Goal: Task Accomplishment & Management: Use online tool/utility

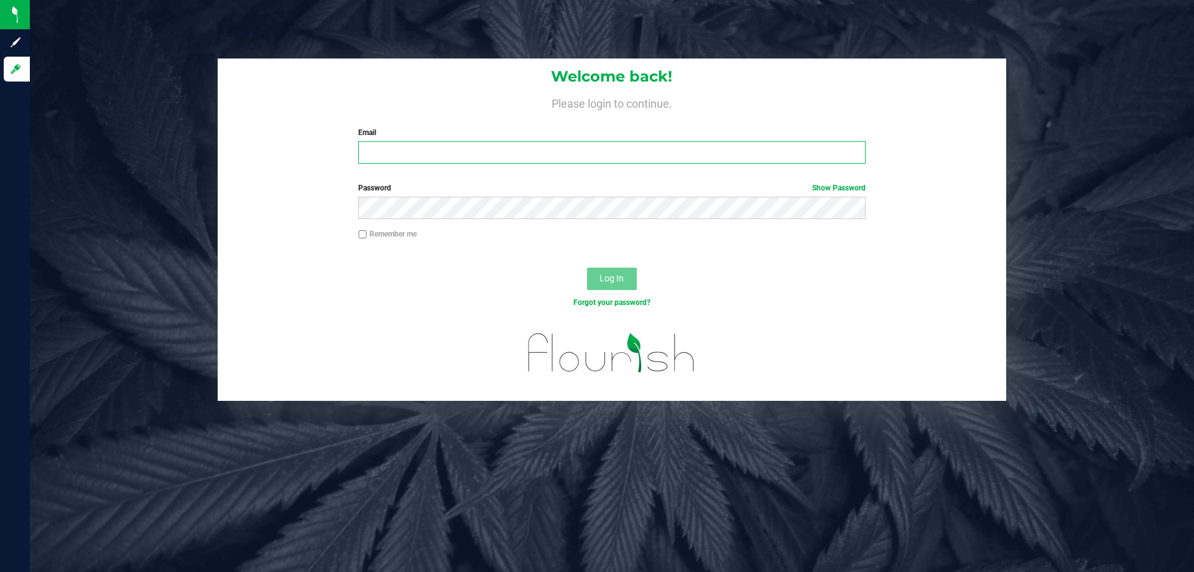
drag, startPoint x: 0, startPoint y: 0, endPoint x: 432, endPoint y: 155, distance: 458.7
click at [432, 155] on input "Email" at bounding box center [611, 152] width 507 height 22
type input "[EMAIL_ADDRESS][DOMAIN_NAME]"
click at [587, 267] on button "Log In" at bounding box center [612, 278] width 50 height 22
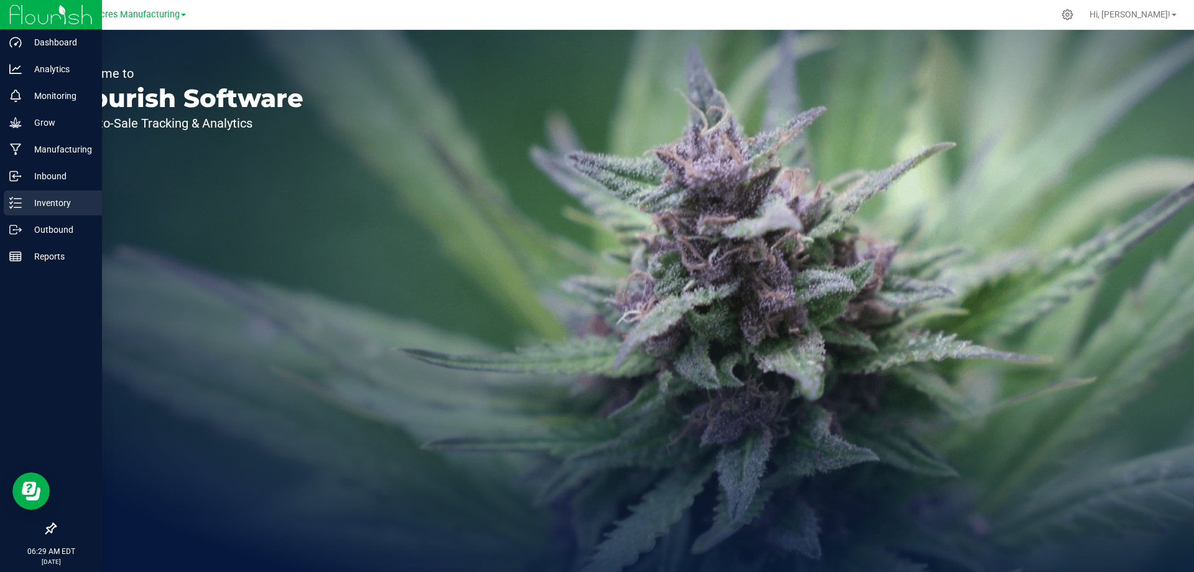
click at [23, 200] on p "Inventory" at bounding box center [59, 202] width 75 height 15
click at [61, 187] on div "Inbound" at bounding box center [53, 176] width 98 height 25
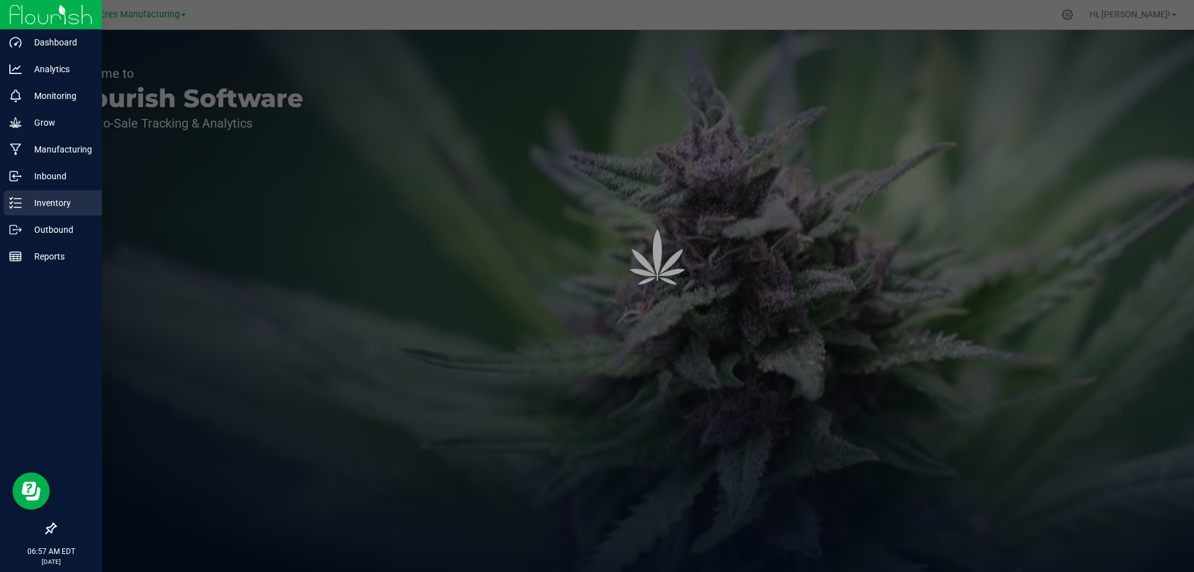
click at [60, 201] on p "Inventory" at bounding box center [59, 202] width 75 height 15
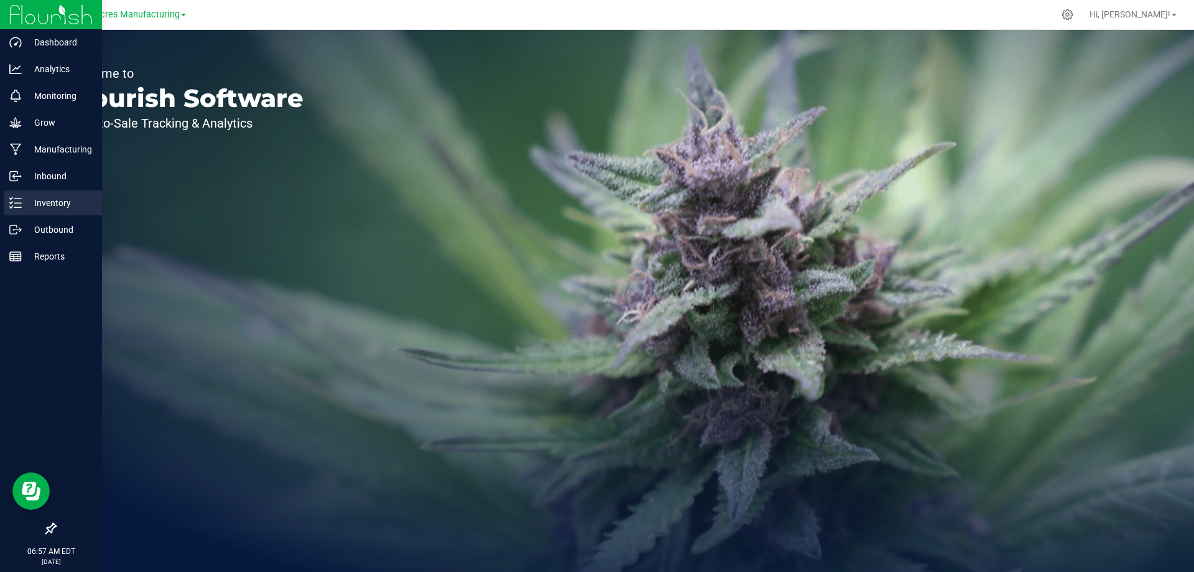
click at [31, 199] on p "Inventory" at bounding box center [59, 202] width 75 height 15
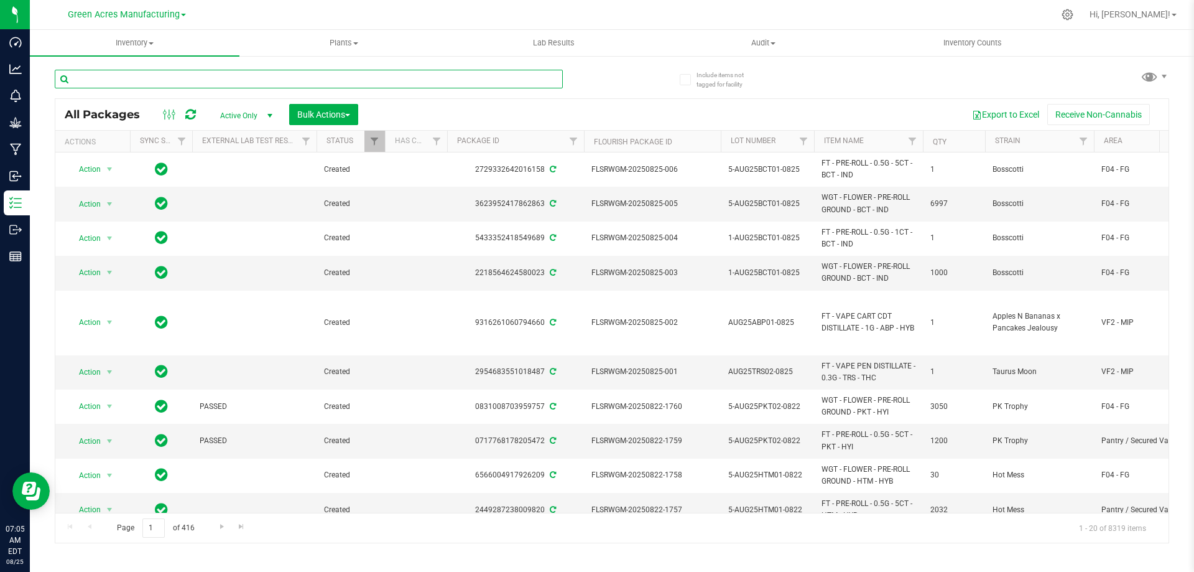
paste input "RS-2-062325-AR1"
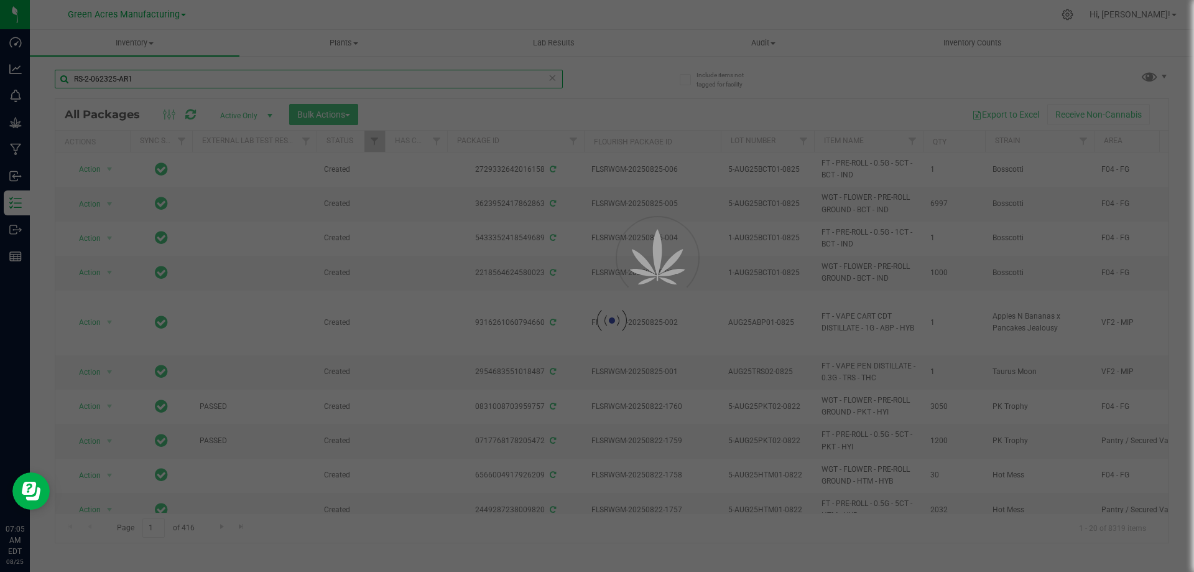
type input "RS-2-062325-AR1"
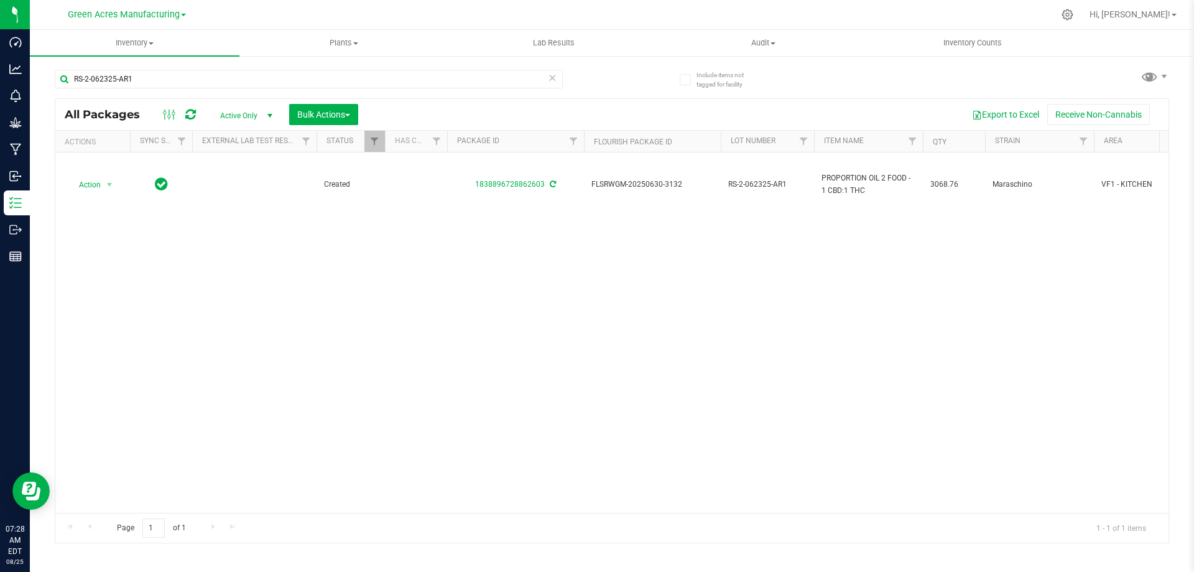
click at [553, 79] on icon at bounding box center [552, 77] width 9 height 15
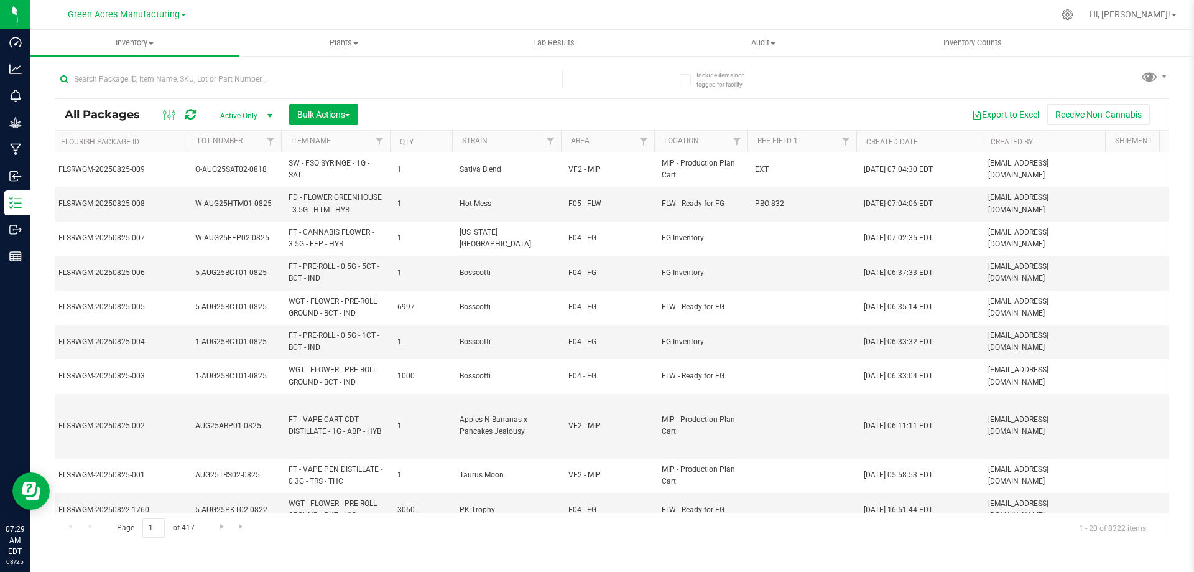
scroll to position [0, 671]
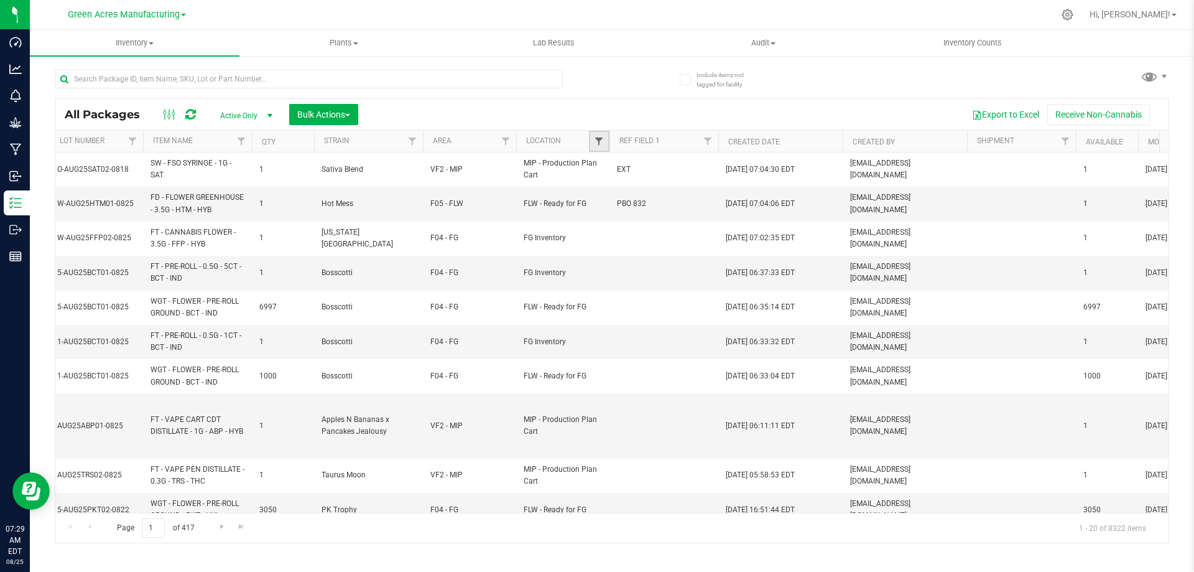
click at [601, 141] on span "Filter" at bounding box center [599, 141] width 10 height 10
click at [509, 144] on span "Filter" at bounding box center [506, 141] width 10 height 10
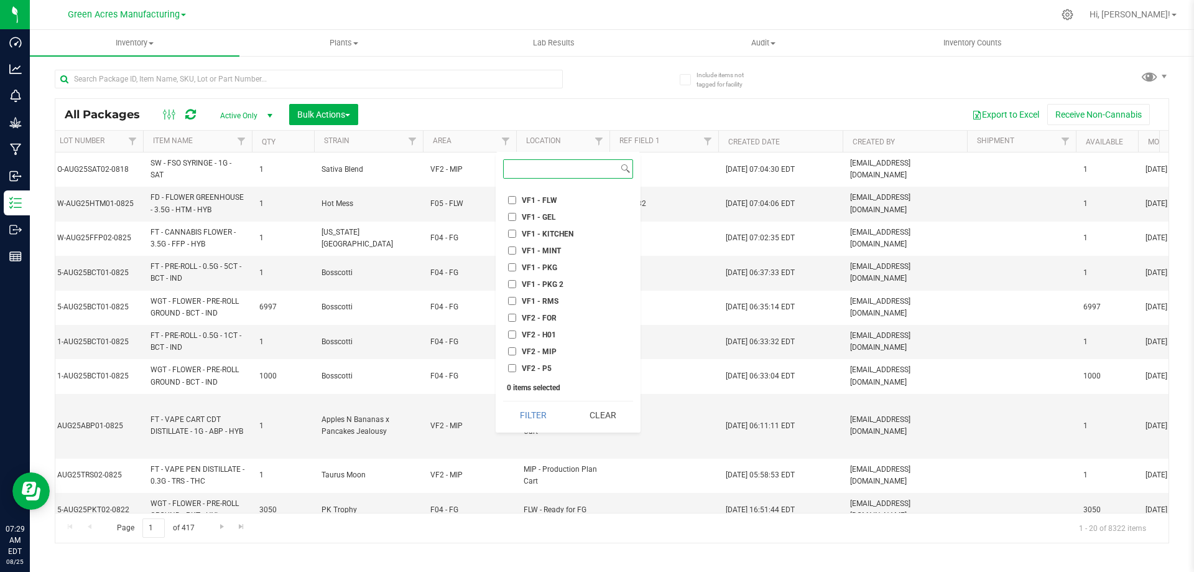
scroll to position [560, 0]
click at [510, 287] on input "VF2 - FOR" at bounding box center [512, 289] width 8 height 8
checkbox input "true"
click at [532, 416] on button "Filter" at bounding box center [533, 414] width 60 height 27
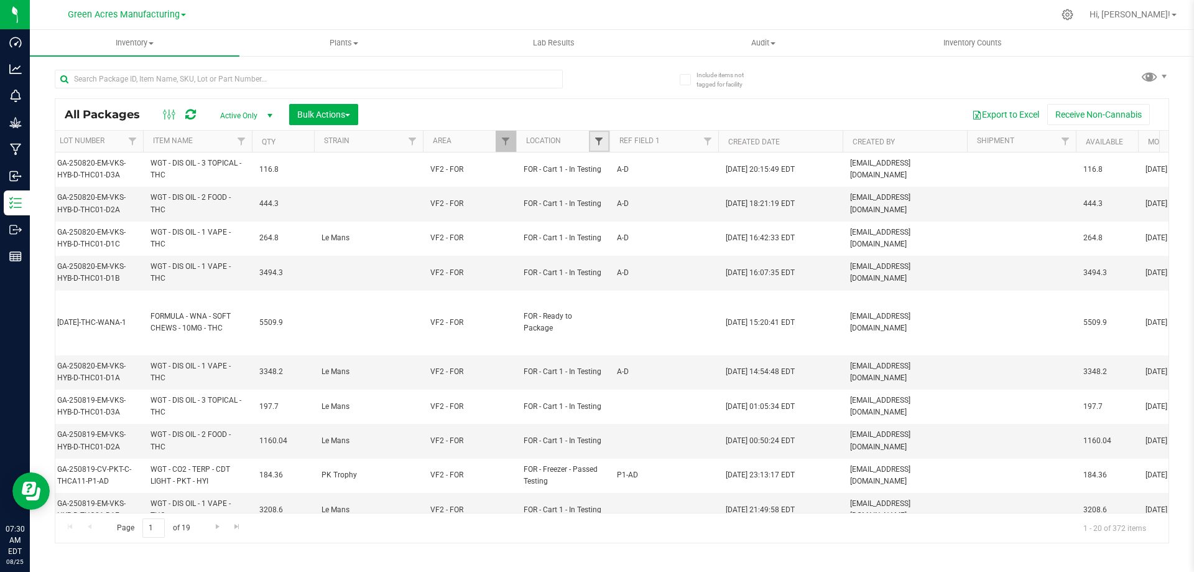
click at [595, 146] on span "Filter" at bounding box center [599, 141] width 10 height 10
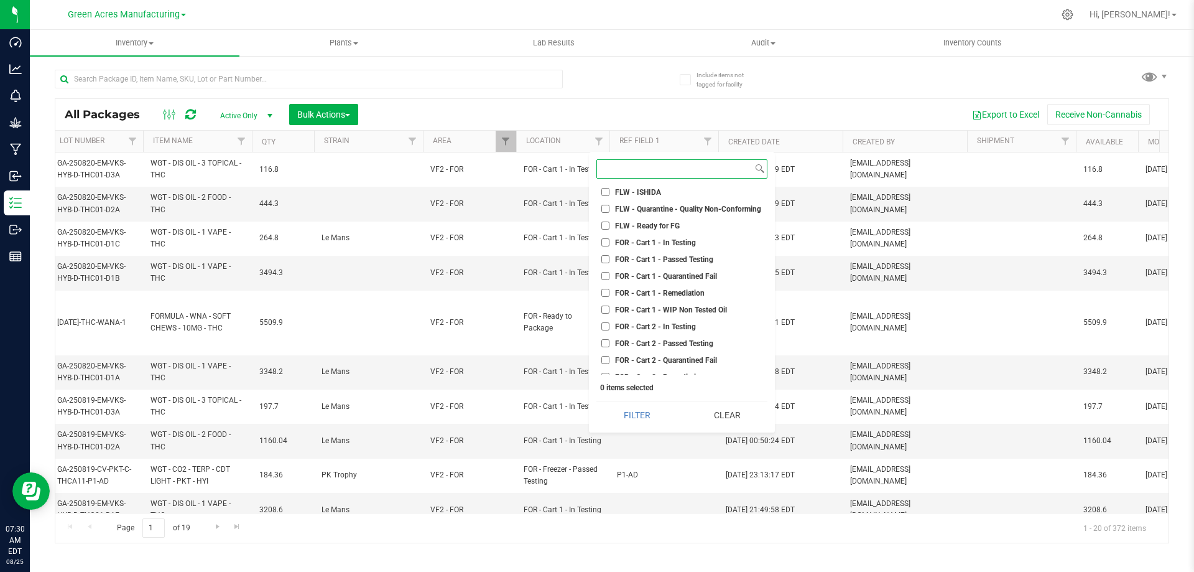
scroll to position [1617, 0]
click at [603, 241] on input "FOR - Cart 1 - In Testing" at bounding box center [605, 240] width 8 height 8
checkbox input "true"
click at [635, 410] on button "Filter" at bounding box center [636, 414] width 81 height 27
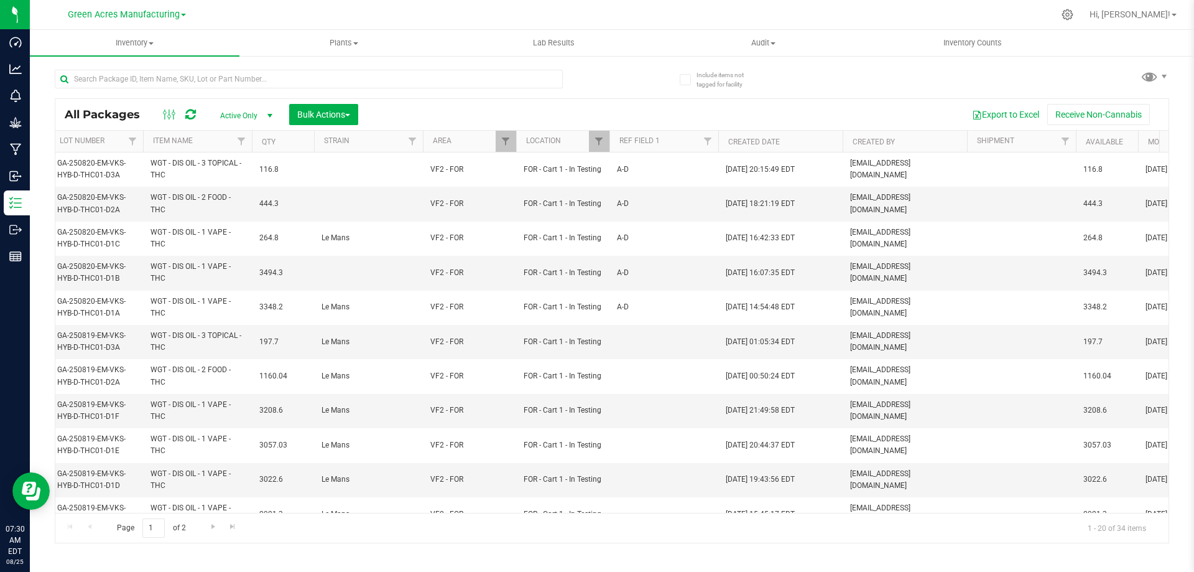
click at [316, 103] on div "All Packages Active Only Active Only Lab Samples Locked All External Internal B…" at bounding box center [611, 114] width 1113 height 31
click at [319, 113] on span "Bulk Actions" at bounding box center [323, 114] width 53 height 10
click at [348, 234] on span "Locate packages" at bounding box center [328, 234] width 63 height 10
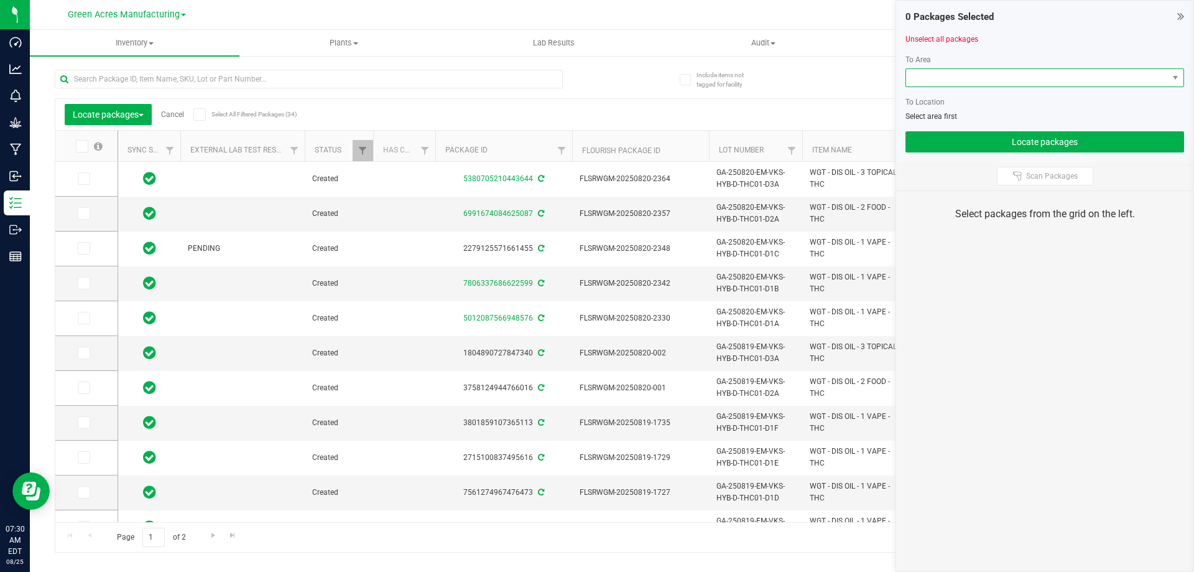
click at [997, 76] on span at bounding box center [1037, 77] width 262 height 17
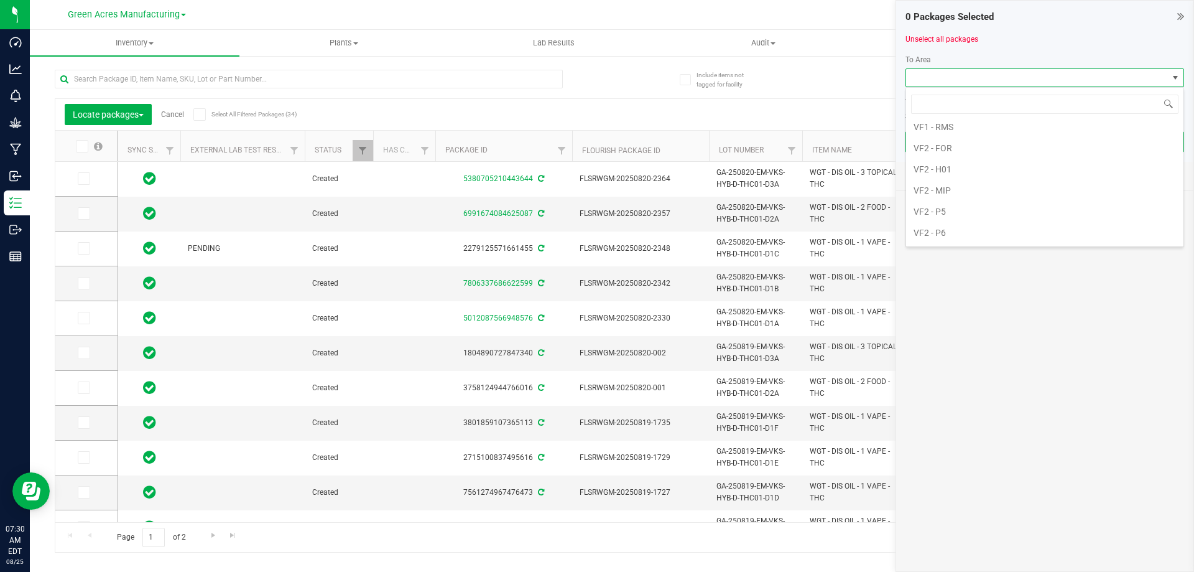
scroll to position [746, 0]
click at [970, 210] on li "VF2 - P5" at bounding box center [1044, 208] width 277 height 21
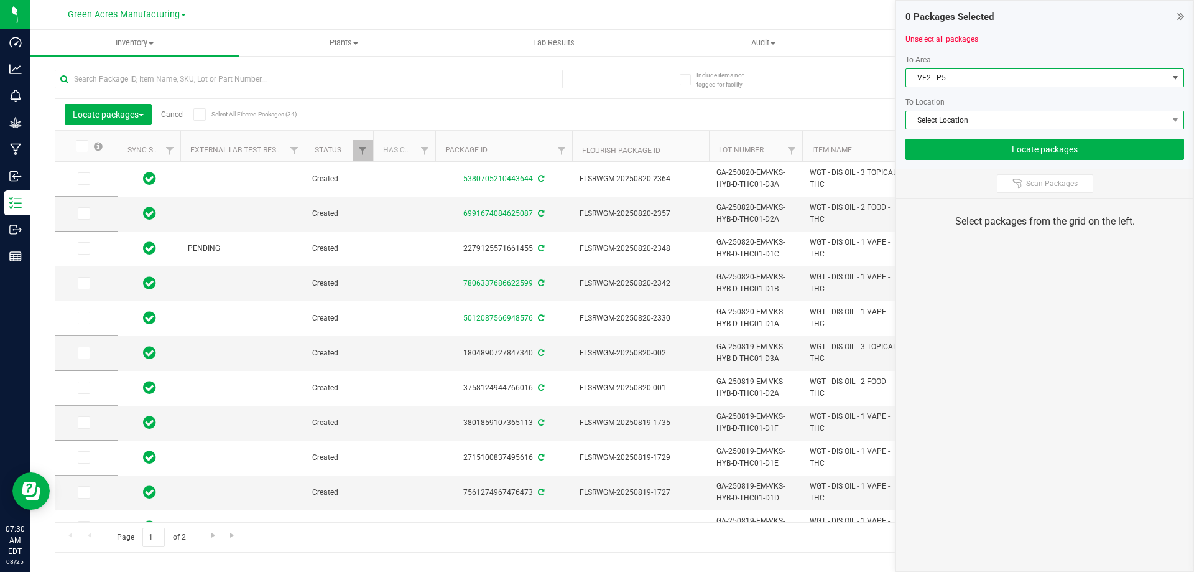
click at [968, 116] on span "Select Location" at bounding box center [1037, 119] width 262 height 17
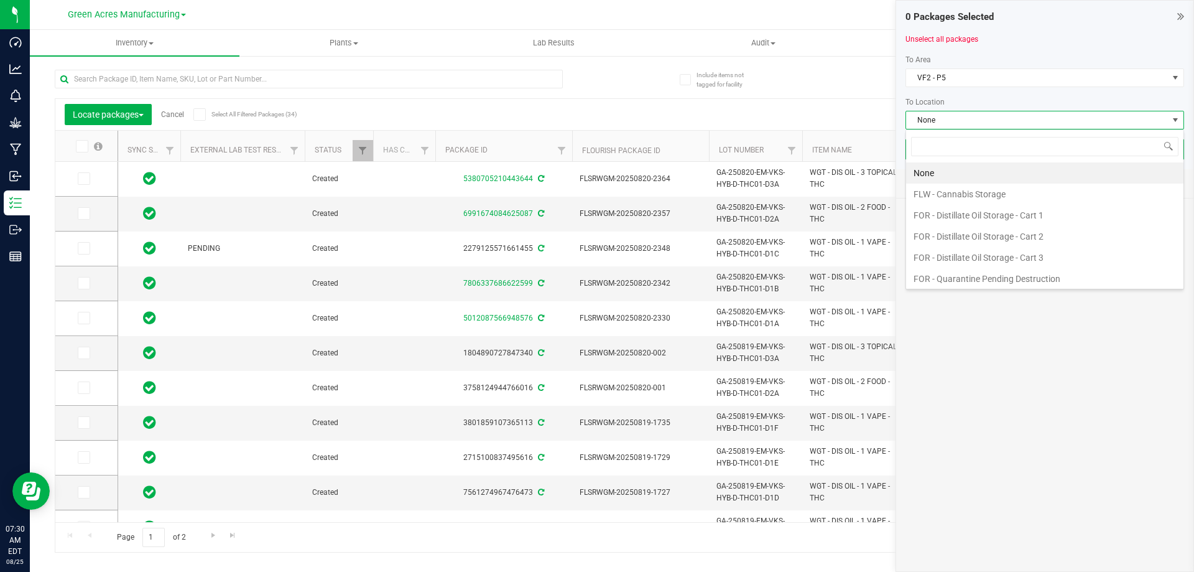
scroll to position [19, 279]
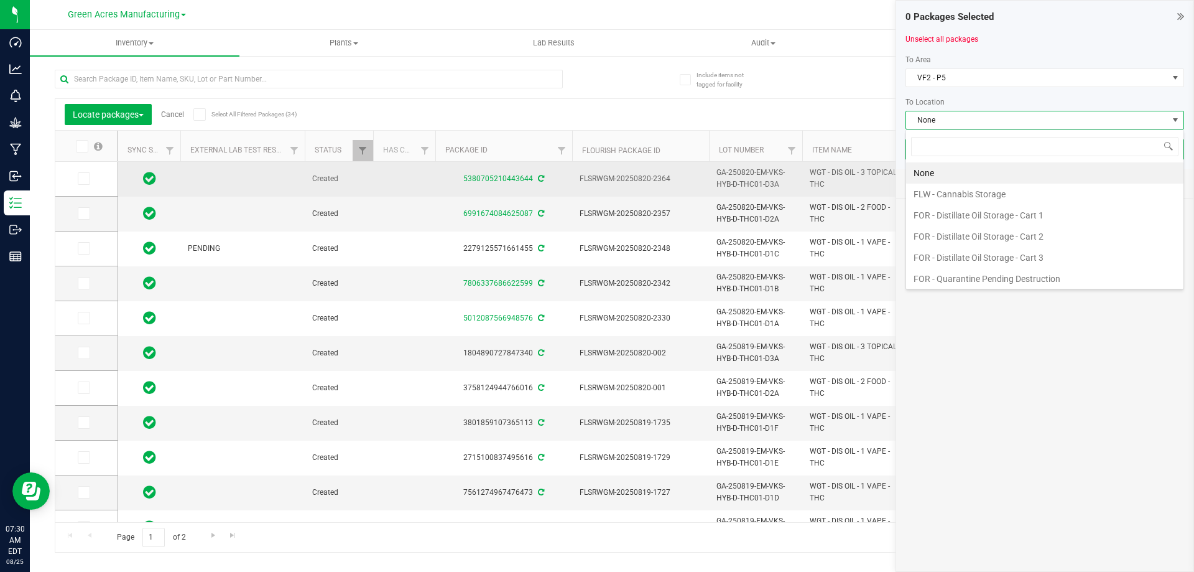
click at [993, 237] on li "FOR - Distillate Oil Storage - Cart 2" at bounding box center [1044, 236] width 277 height 21
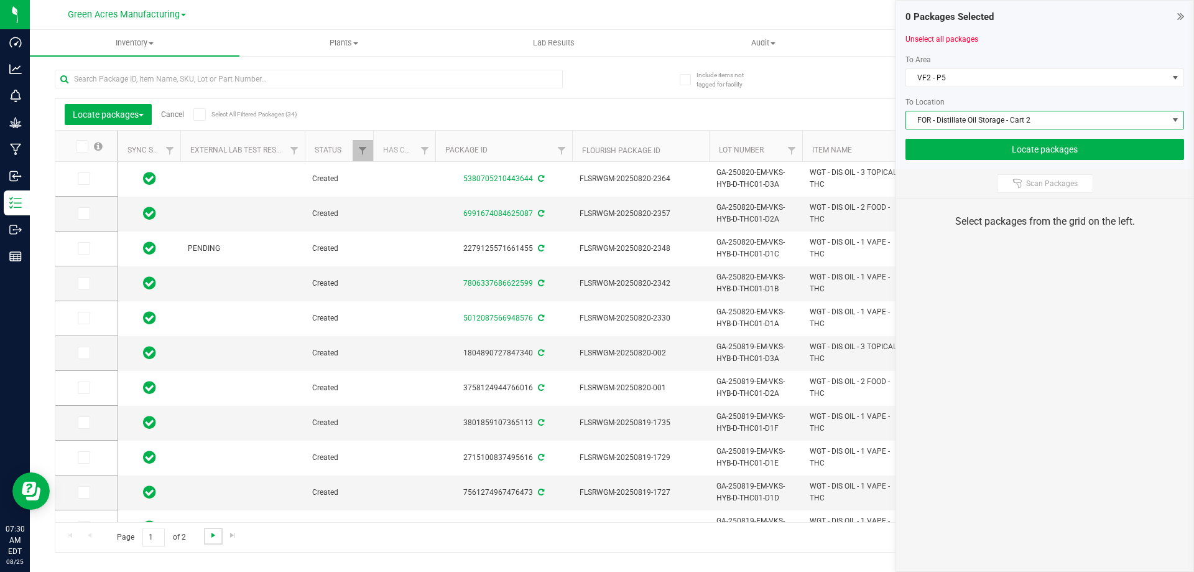
click at [210, 530] on span "Go to the next page" at bounding box center [213, 535] width 10 height 10
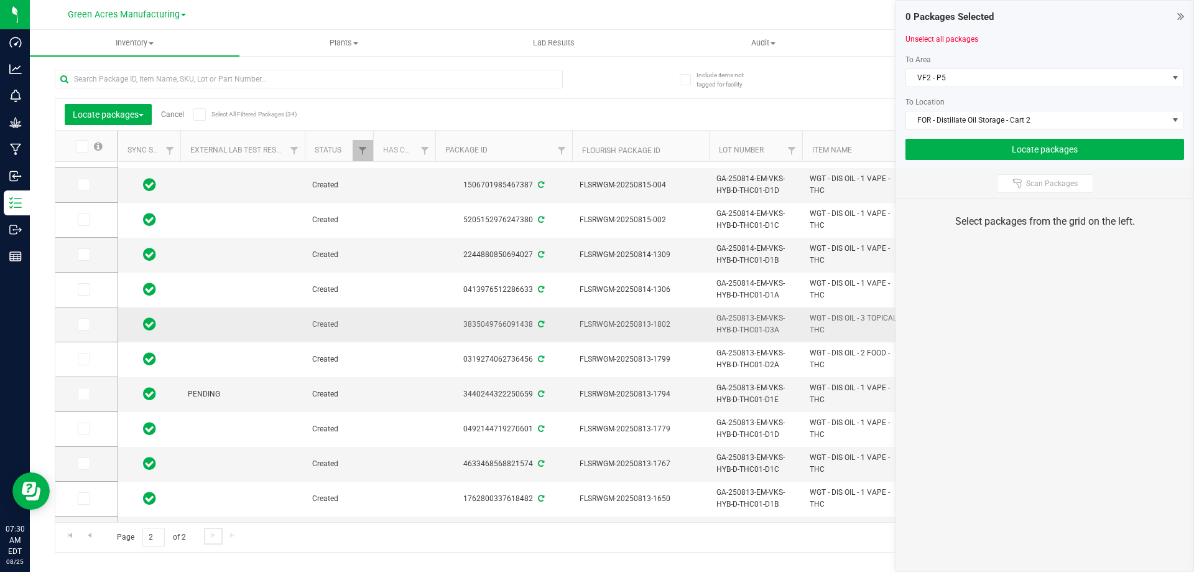
scroll to position [127, 0]
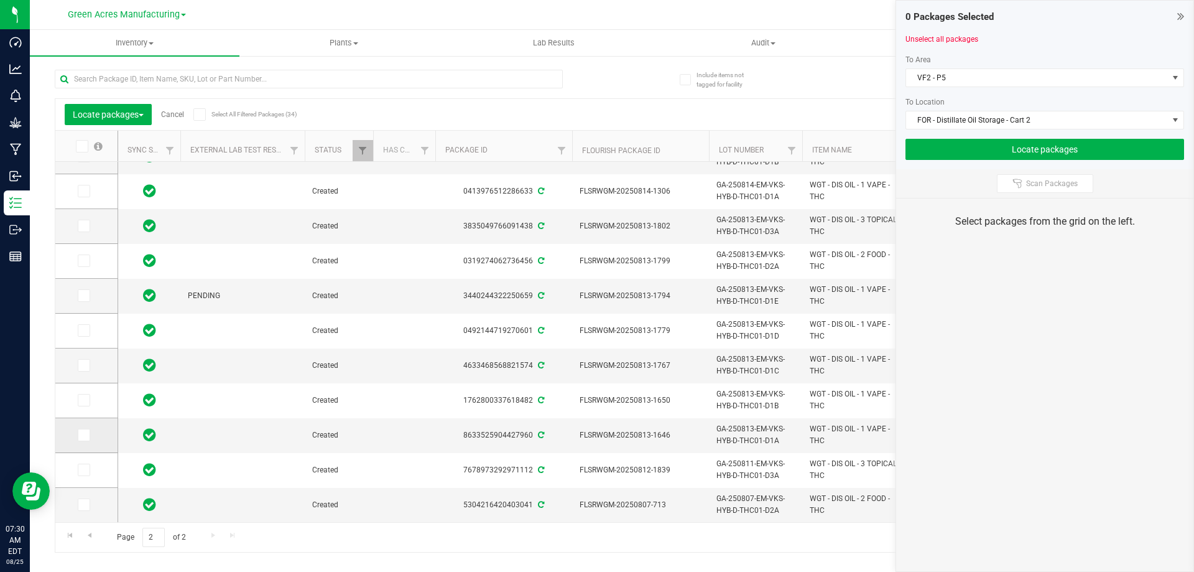
click at [88, 433] on span at bounding box center [84, 434] width 12 height 12
click at [0, 0] on input "checkbox" at bounding box center [0, 0] width 0 height 0
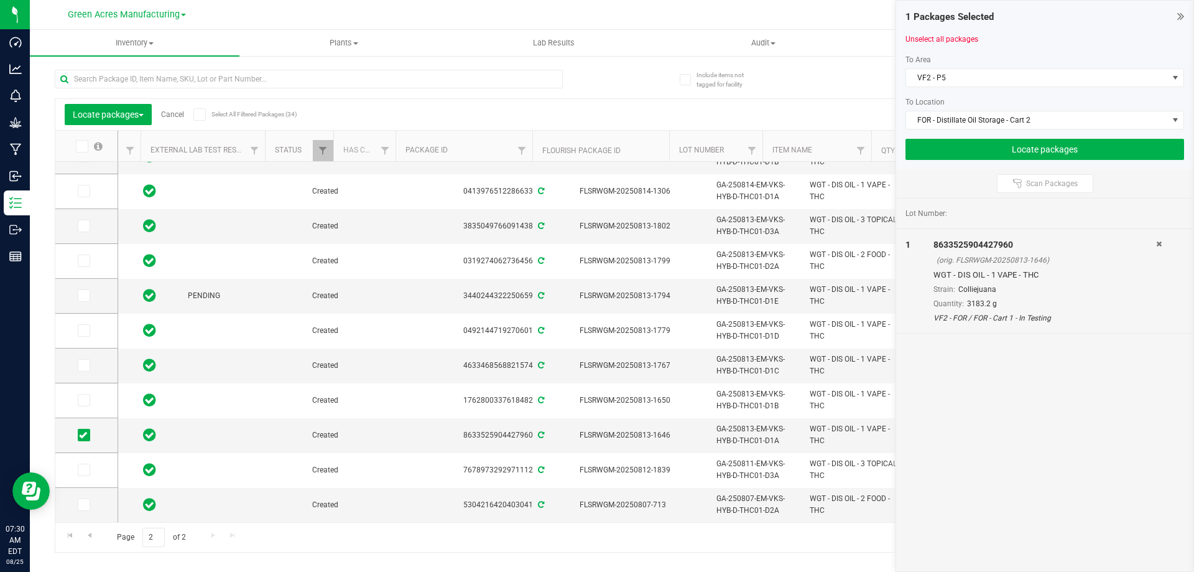
scroll to position [0, 0]
click at [86, 400] on icon at bounding box center [83, 400] width 8 height 0
click at [0, 0] on input "checkbox" at bounding box center [0, 0] width 0 height 0
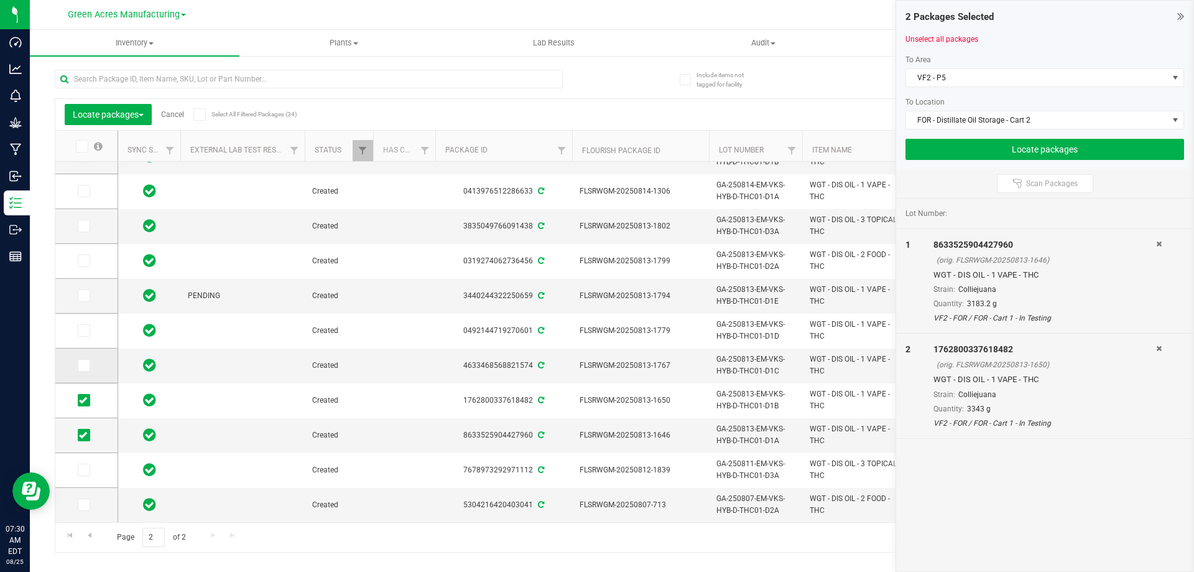
click at [82, 365] on icon at bounding box center [83, 365] width 8 height 0
click at [0, 0] on input "checkbox" at bounding box center [0, 0] width 0 height 0
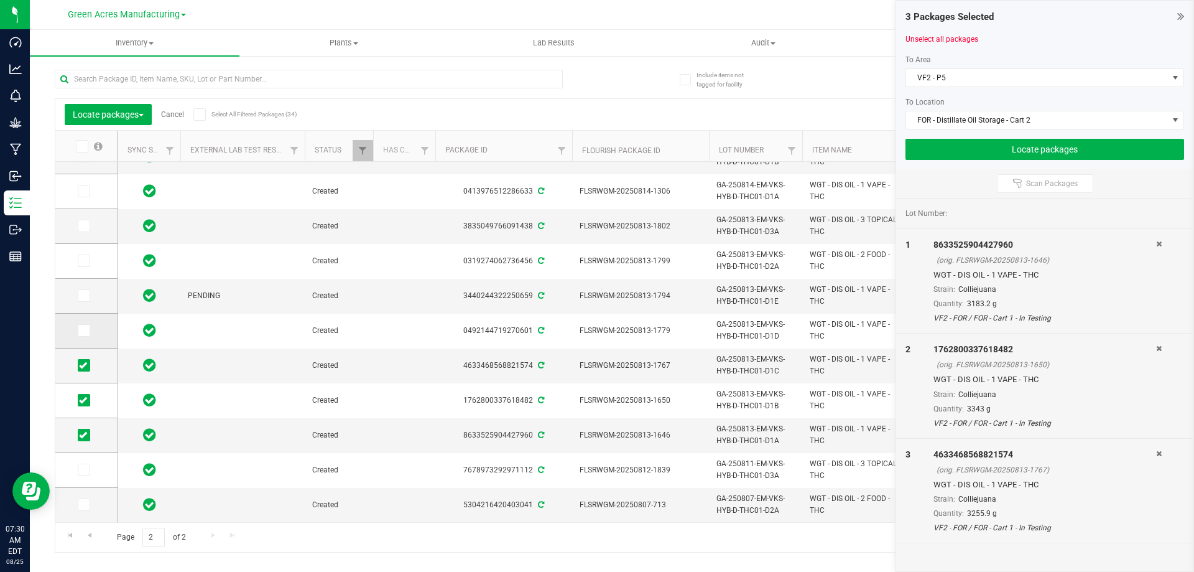
click at [88, 333] on span at bounding box center [84, 330] width 12 height 12
click at [0, 0] on input "checkbox" at bounding box center [0, 0] width 0 height 0
click at [87, 298] on span at bounding box center [84, 295] width 12 height 12
click at [0, 0] on input "checkbox" at bounding box center [0, 0] width 0 height 0
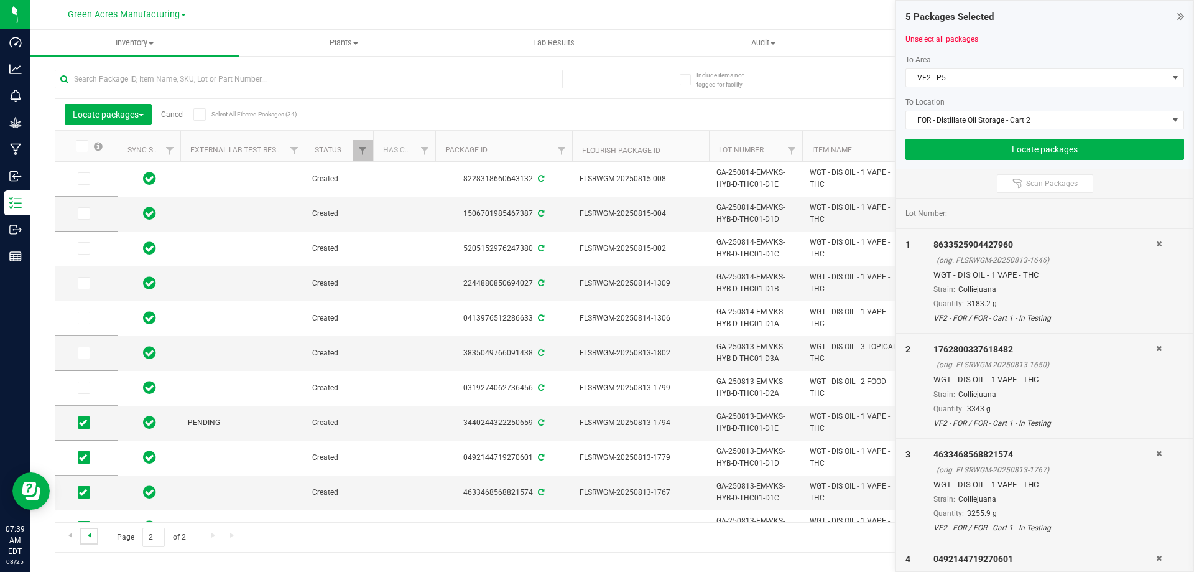
click at [86, 535] on span "Go to the previous page" at bounding box center [90, 535] width 10 height 10
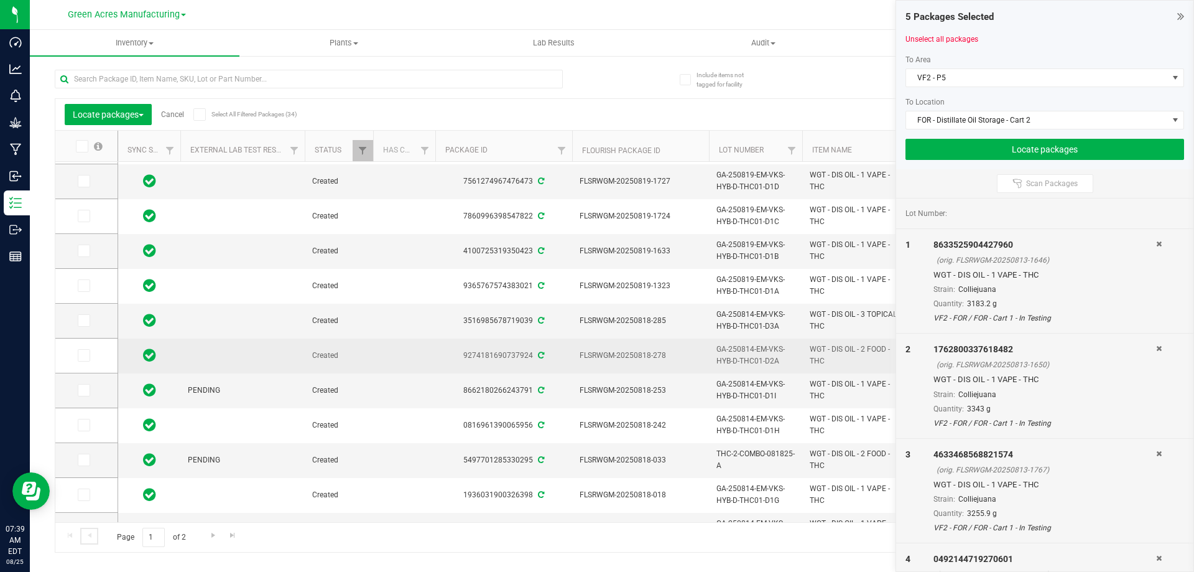
scroll to position [323, 0]
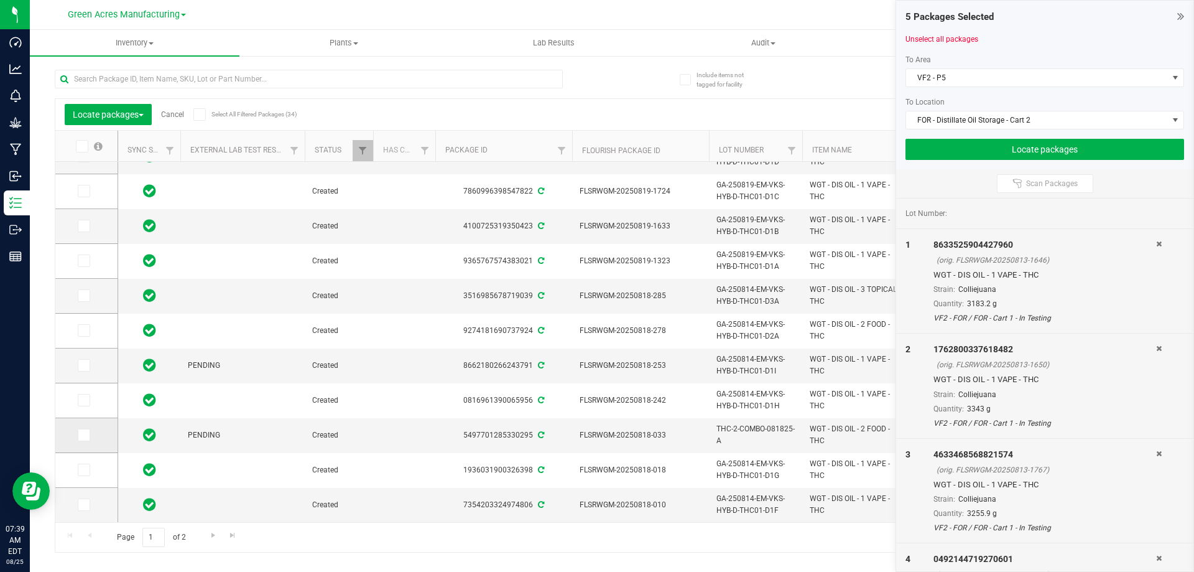
click at [85, 435] on icon at bounding box center [83, 435] width 8 height 0
click at [0, 0] on input "checkbox" at bounding box center [0, 0] width 0 height 0
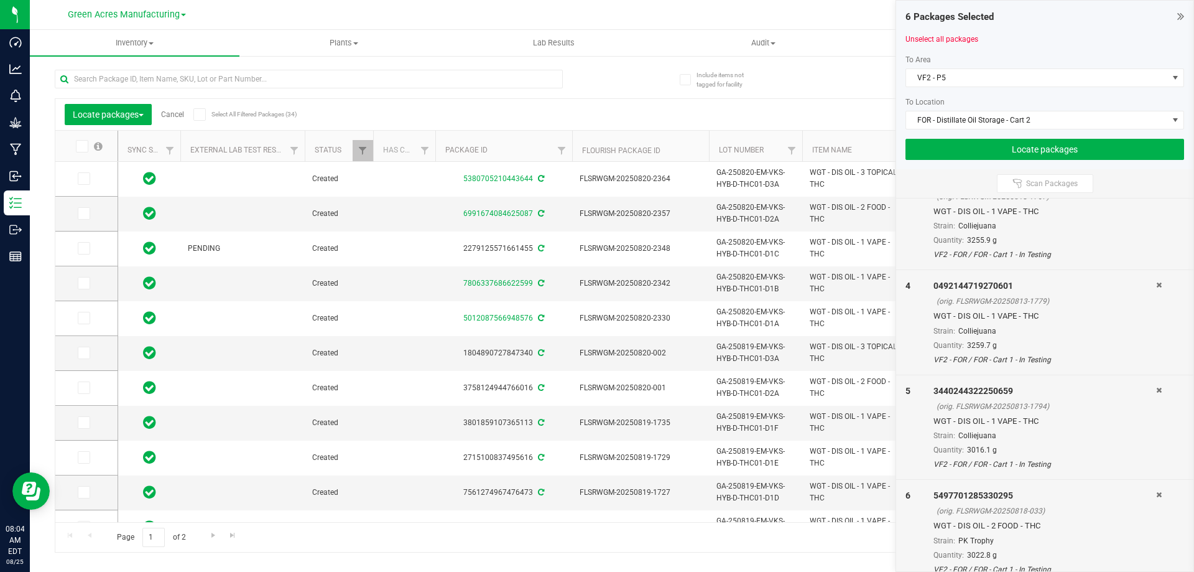
scroll to position [286, 0]
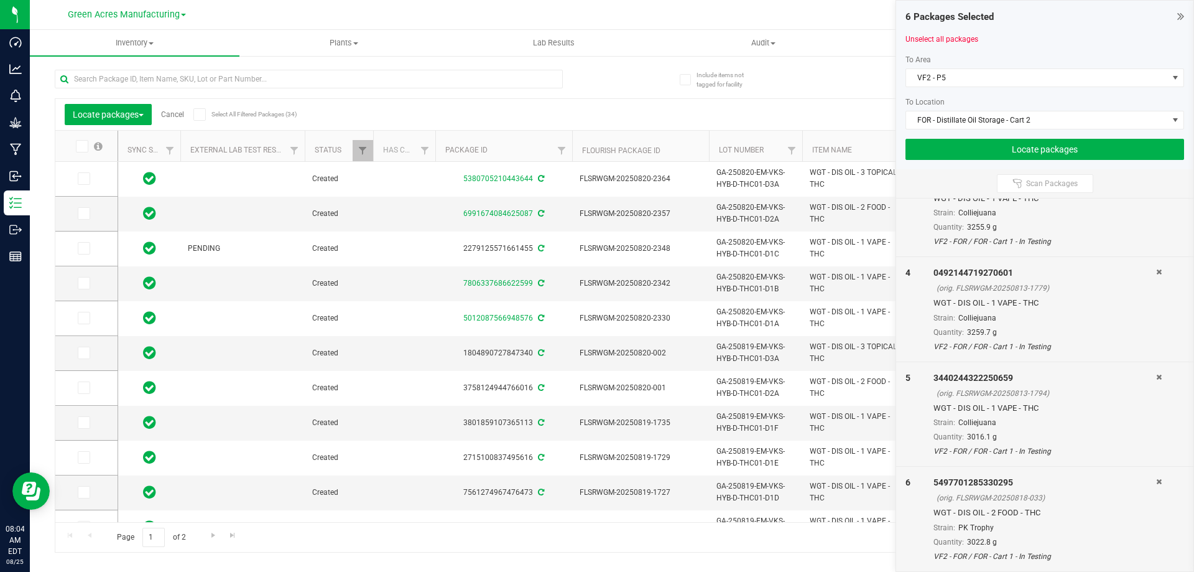
click at [1156, 482] on icon at bounding box center [1159, 481] width 6 height 7
click at [1016, 153] on button "Locate packages" at bounding box center [1044, 149] width 279 height 21
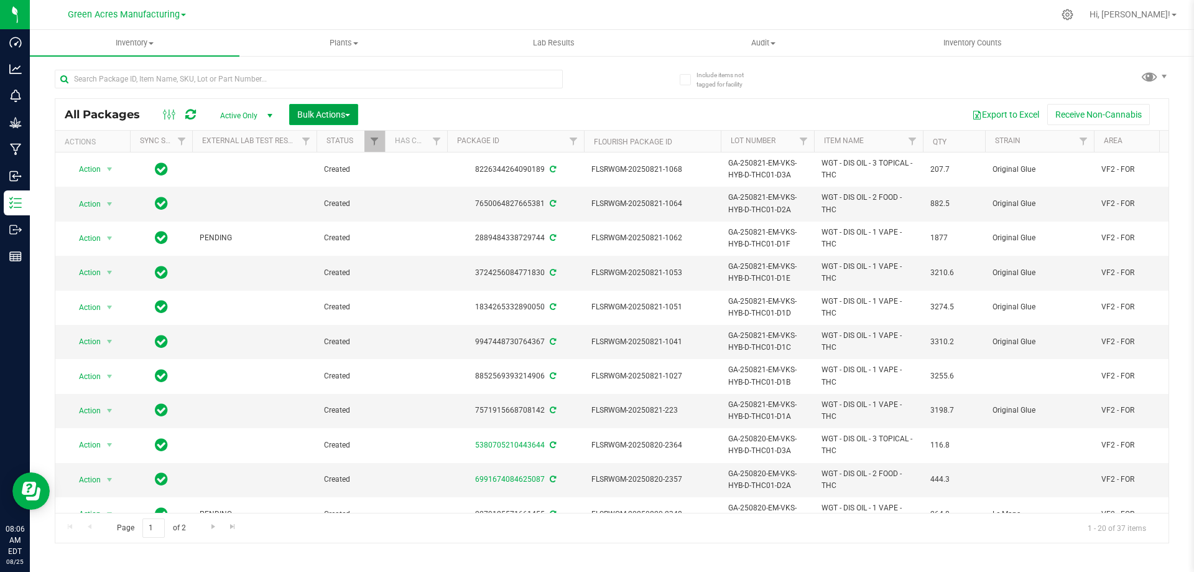
click at [329, 119] on button "Bulk Actions" at bounding box center [323, 114] width 69 height 21
click at [349, 233] on span "Locate packages" at bounding box center [328, 234] width 63 height 10
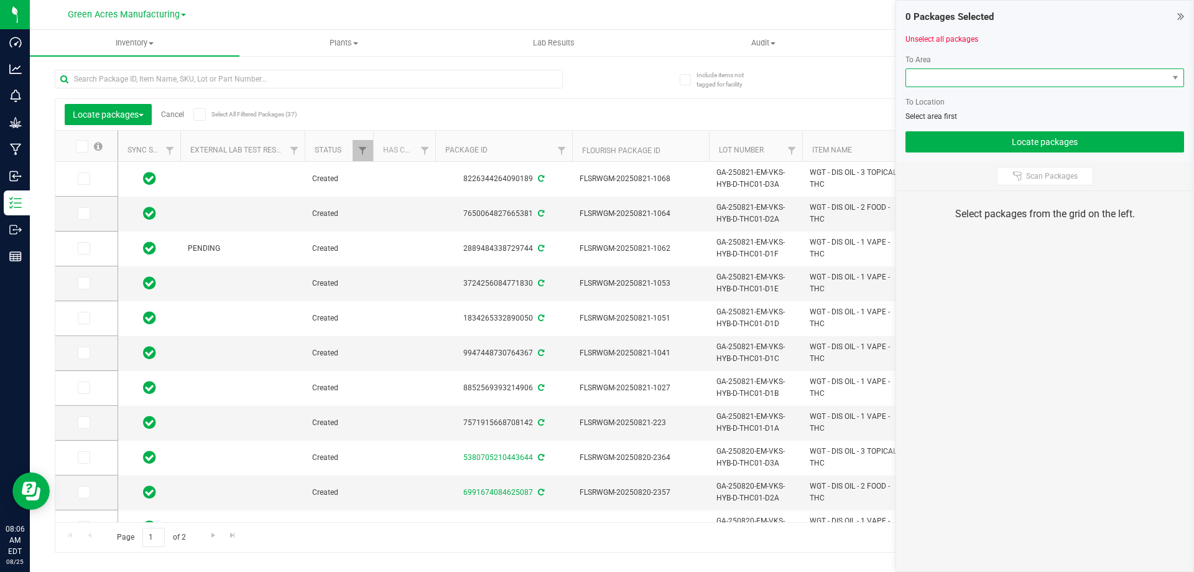
click at [985, 79] on span at bounding box center [1037, 77] width 262 height 17
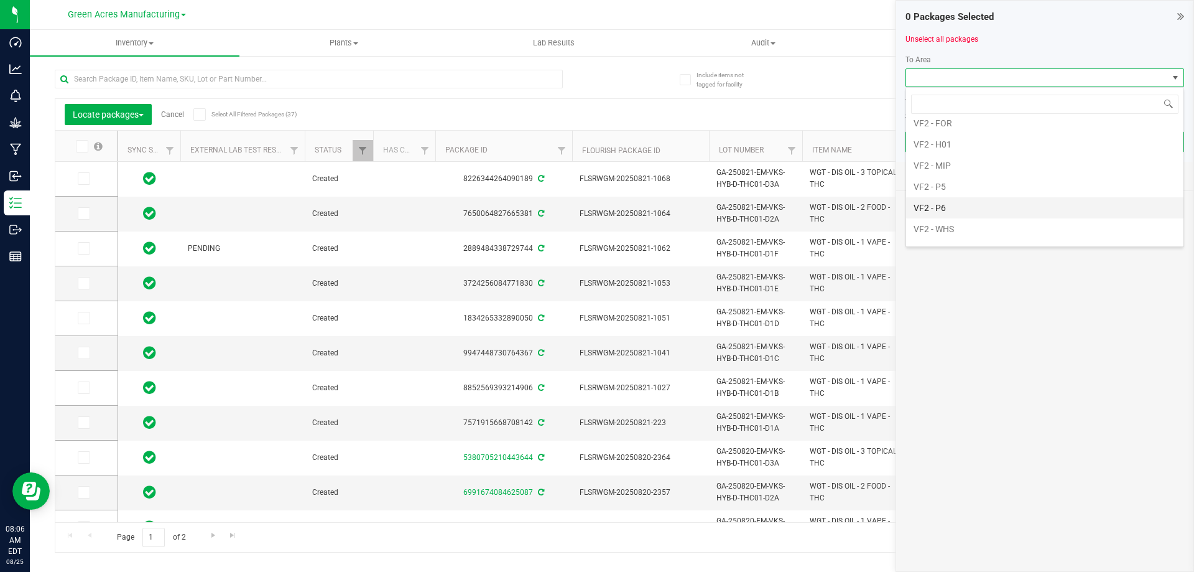
scroll to position [785, 0]
click at [973, 172] on li "VF2 - P5" at bounding box center [1044, 170] width 277 height 21
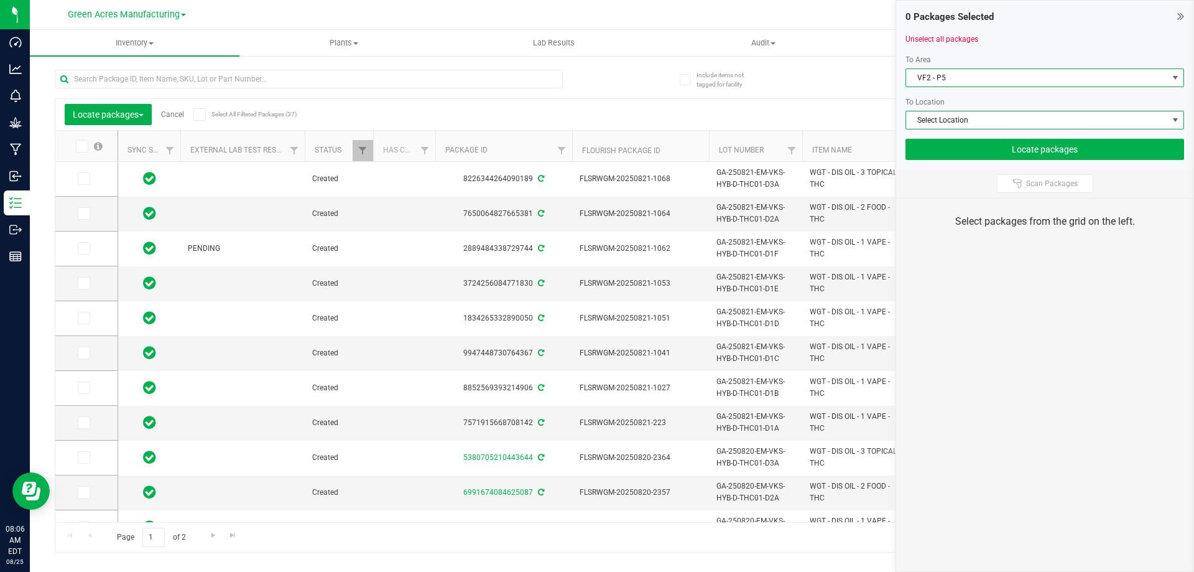
click at [968, 116] on span "Select Location" at bounding box center [1037, 119] width 262 height 17
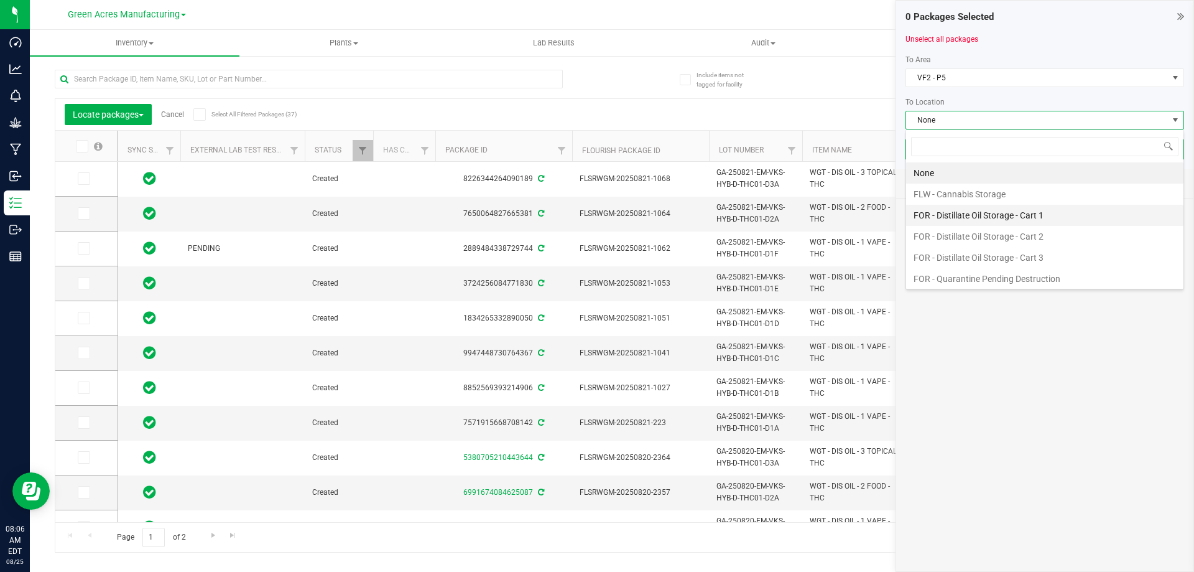
scroll to position [19, 279]
click at [986, 229] on li "FOR - Distillate Oil Storage - Cart 2" at bounding box center [1044, 236] width 277 height 21
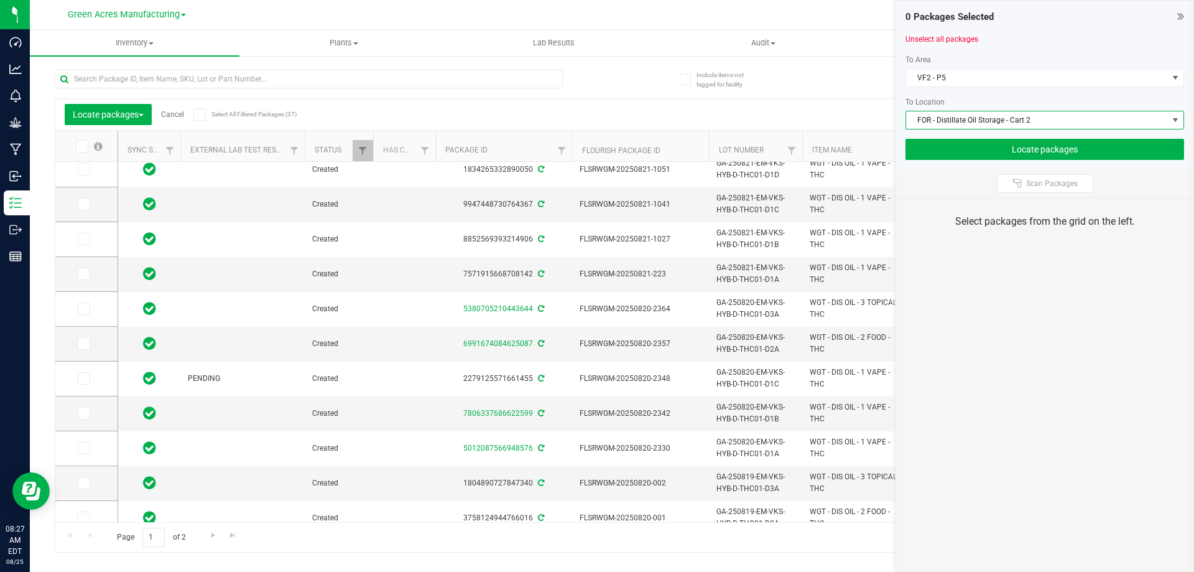
scroll to position [255, 0]
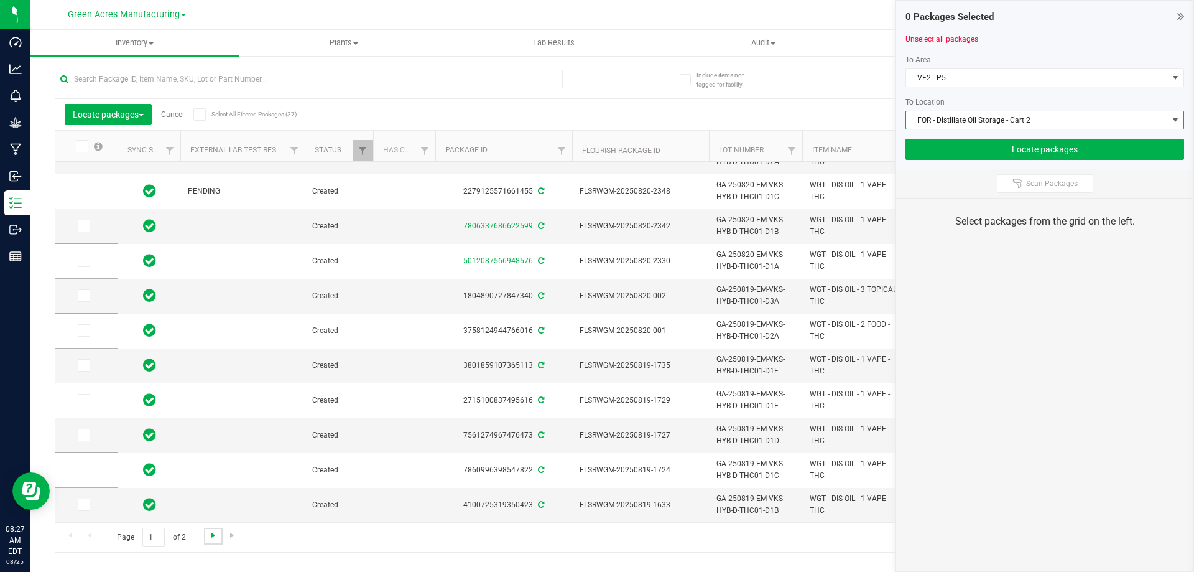
click at [209, 533] on span "Go to the next page" at bounding box center [213, 535] width 10 height 10
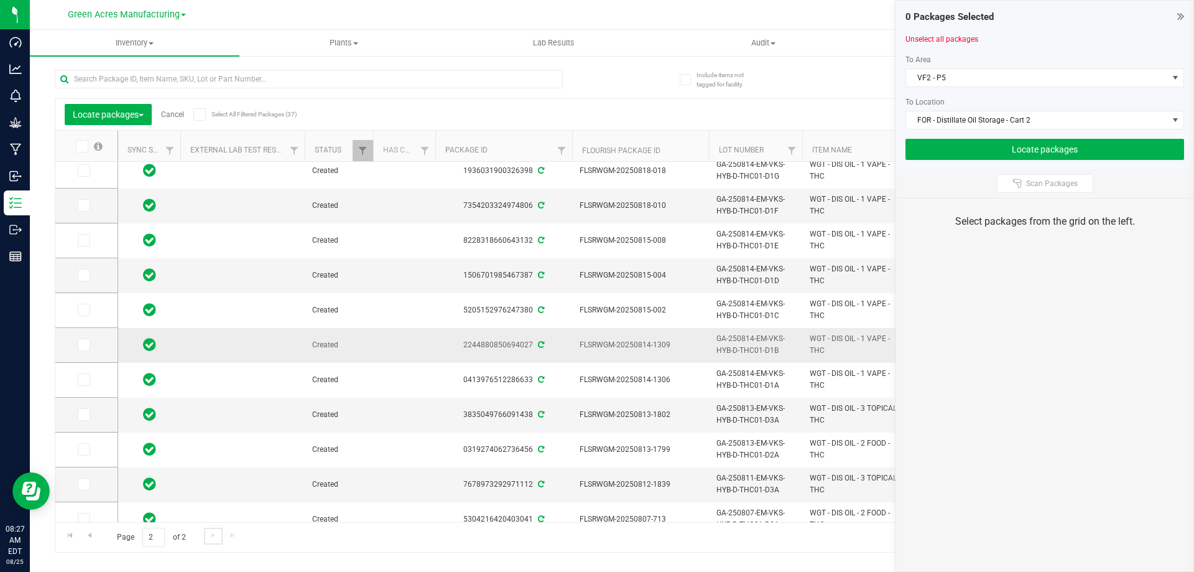
scroll to position [228, 0]
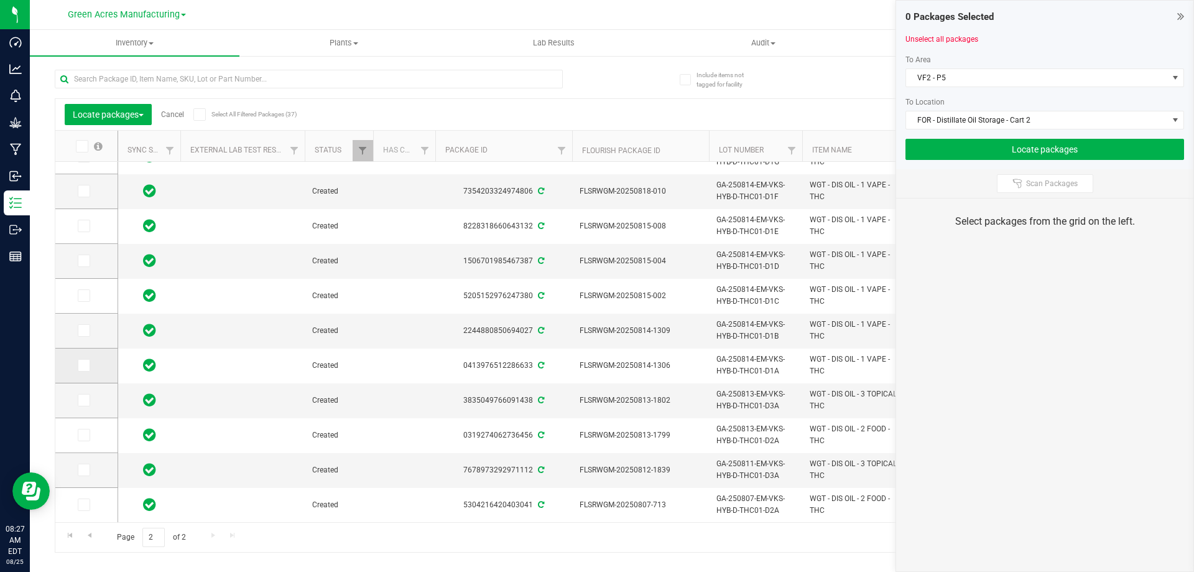
click at [84, 359] on span at bounding box center [84, 365] width 12 height 12
click at [0, 0] on input "checkbox" at bounding box center [0, 0] width 0 height 0
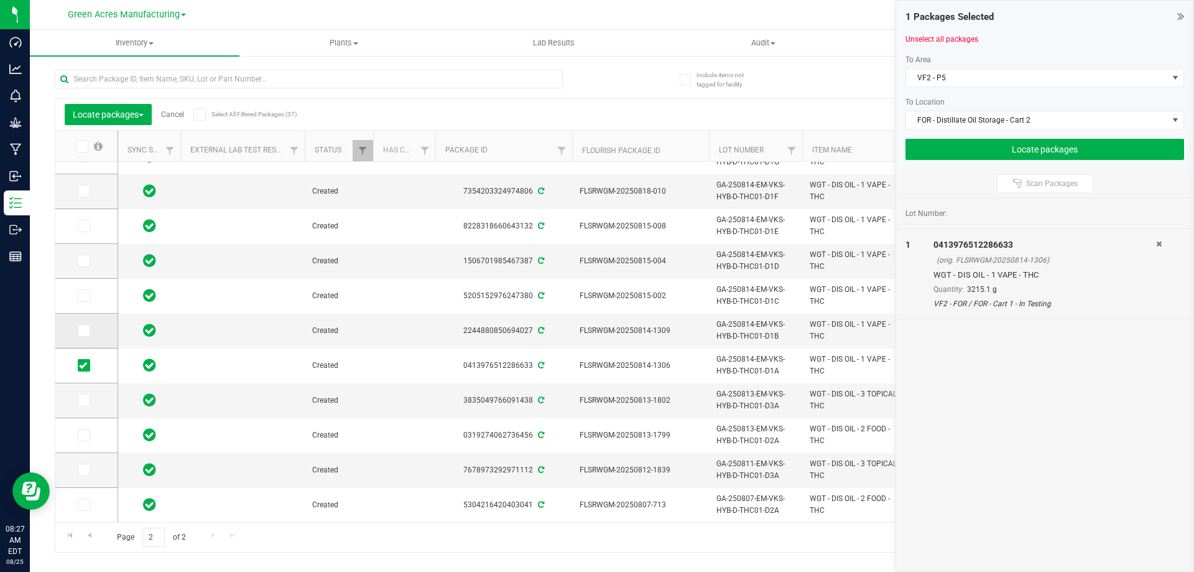
click at [85, 330] on icon at bounding box center [83, 330] width 8 height 0
click at [0, 0] on input "checkbox" at bounding box center [0, 0] width 0 height 0
click at [83, 295] on icon at bounding box center [83, 295] width 8 height 0
click at [0, 0] on input "checkbox" at bounding box center [0, 0] width 0 height 0
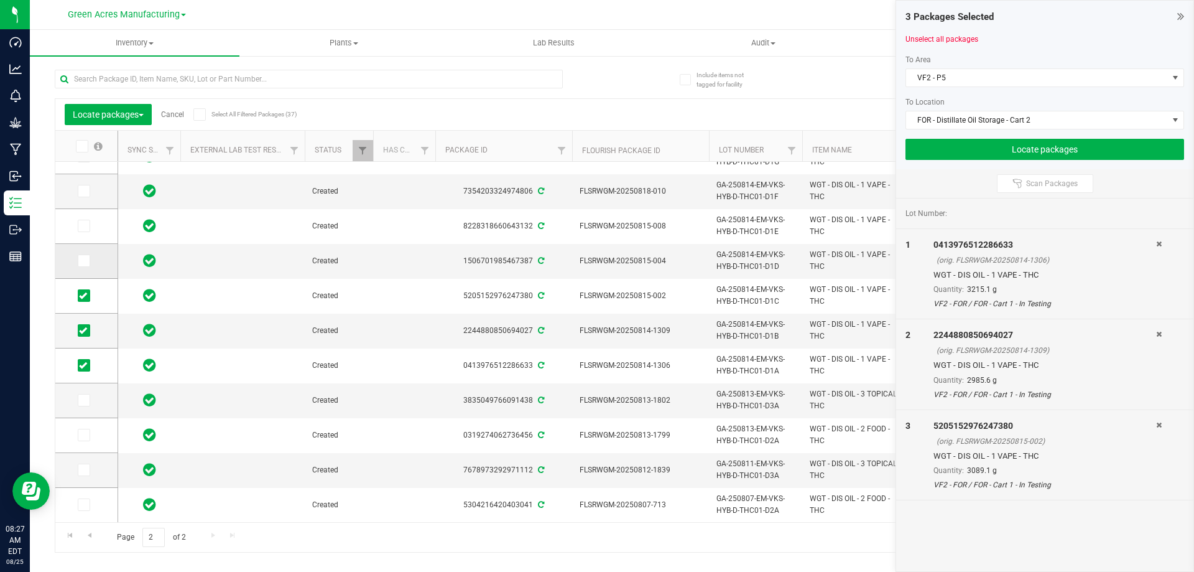
click at [85, 261] on icon at bounding box center [83, 261] width 8 height 0
click at [0, 0] on input "checkbox" at bounding box center [0, 0] width 0 height 0
click at [80, 226] on icon at bounding box center [83, 226] width 8 height 0
click at [0, 0] on input "checkbox" at bounding box center [0, 0] width 0 height 0
click at [85, 191] on icon at bounding box center [83, 191] width 8 height 0
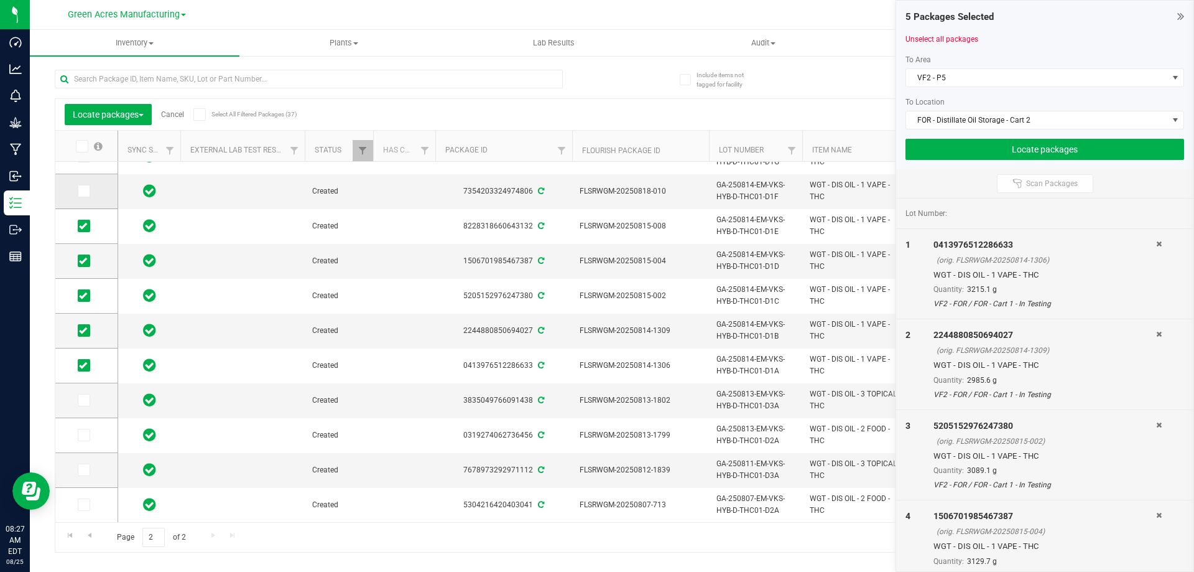
click at [0, 0] on input "checkbox" at bounding box center [0, 0] width 0 height 0
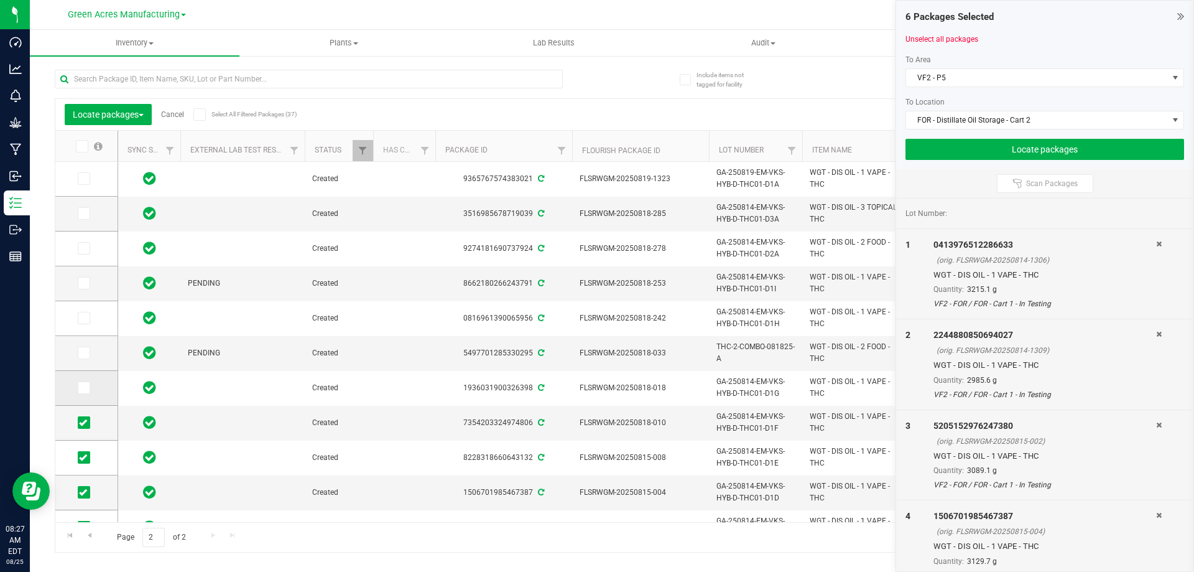
click at [81, 387] on icon at bounding box center [83, 387] width 8 height 0
click at [0, 0] on input "checkbox" at bounding box center [0, 0] width 0 height 0
click at [85, 353] on icon at bounding box center [83, 353] width 8 height 0
click at [0, 0] on input "checkbox" at bounding box center [0, 0] width 0 height 0
click at [87, 318] on span at bounding box center [84, 318] width 12 height 12
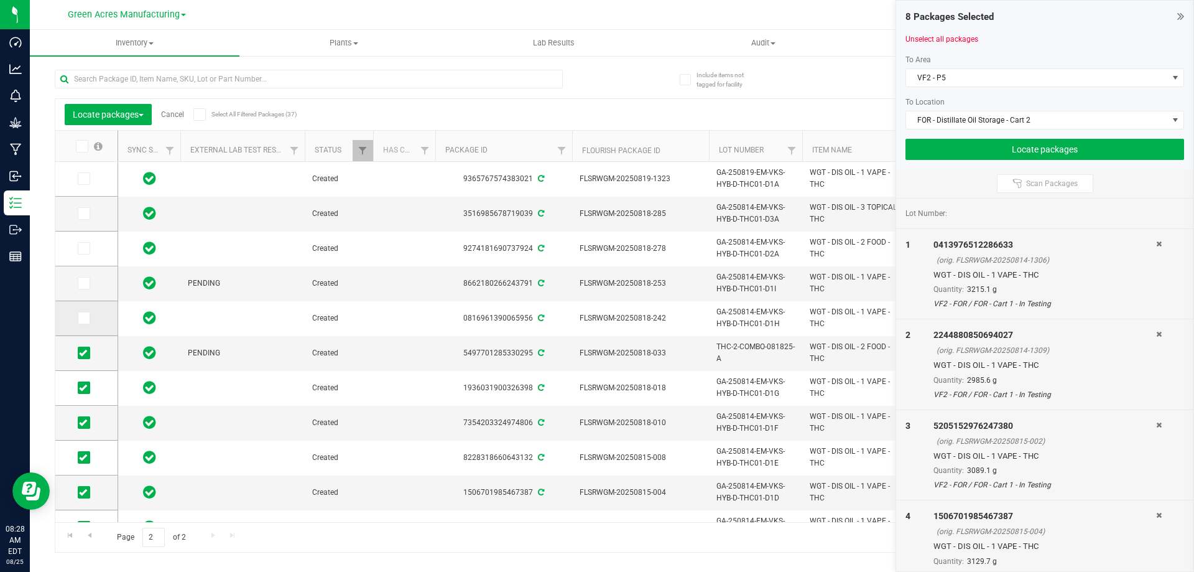
click at [0, 0] on input "checkbox" at bounding box center [0, 0] width 0 height 0
click at [87, 281] on span at bounding box center [84, 283] width 12 height 12
click at [0, 0] on input "checkbox" at bounding box center [0, 0] width 0 height 0
click at [86, 178] on icon at bounding box center [83, 178] width 8 height 0
click at [0, 0] on input "checkbox" at bounding box center [0, 0] width 0 height 0
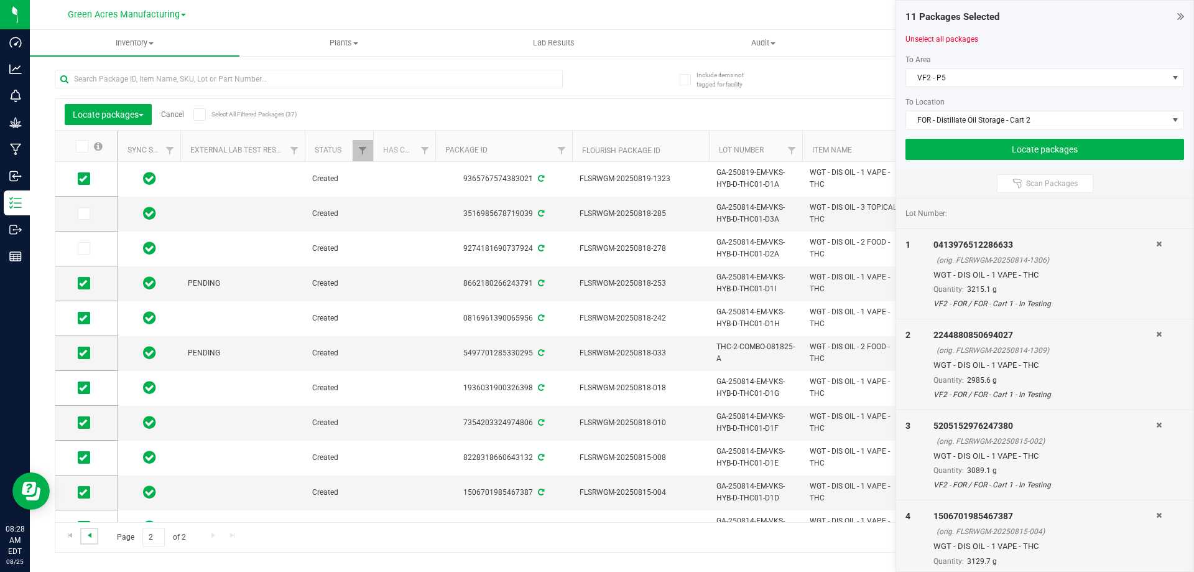
click at [89, 536] on span "Go to the previous page" at bounding box center [90, 535] width 10 height 10
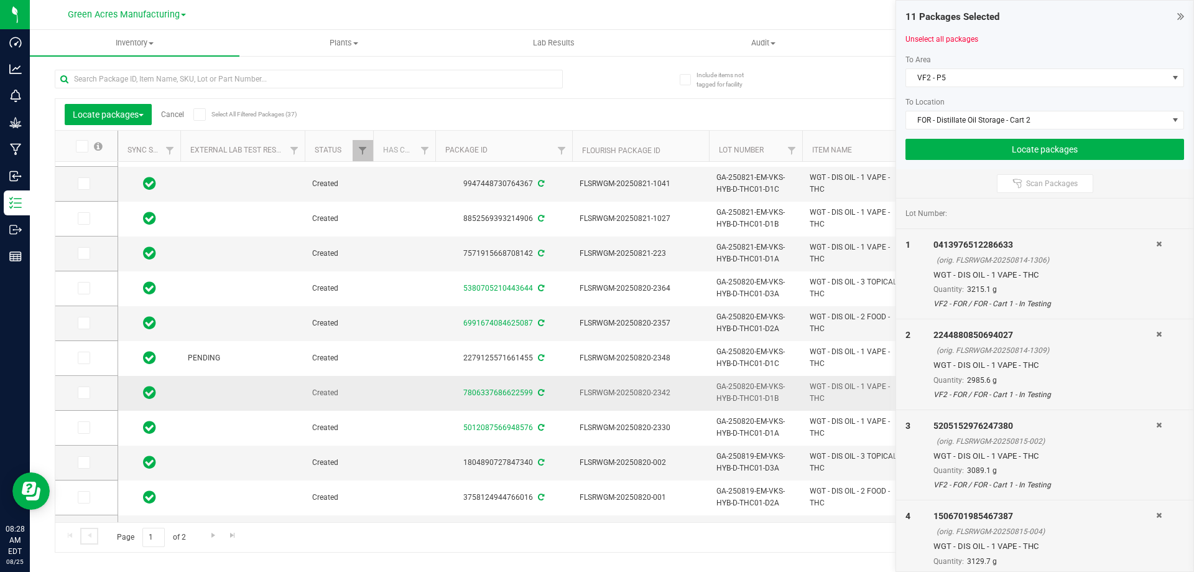
scroll to position [287, 0]
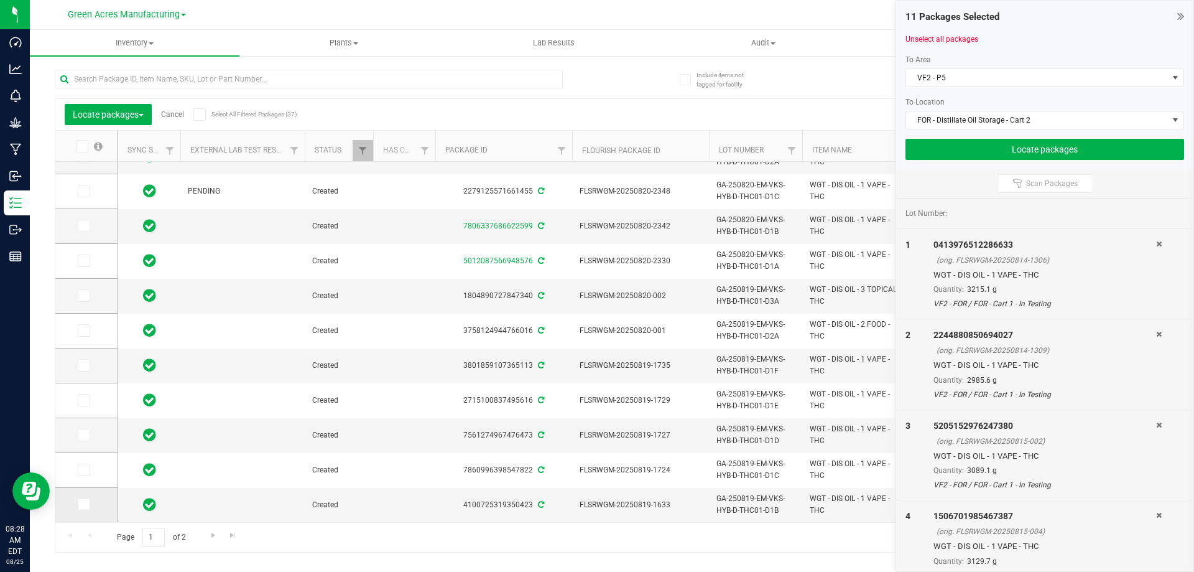
click at [88, 505] on span at bounding box center [84, 504] width 12 height 12
click at [0, 0] on input "checkbox" at bounding box center [0, 0] width 0 height 0
click at [83, 474] on span at bounding box center [84, 469] width 12 height 12
click at [0, 0] on input "checkbox" at bounding box center [0, 0] width 0 height 0
click at [82, 435] on icon at bounding box center [83, 435] width 8 height 0
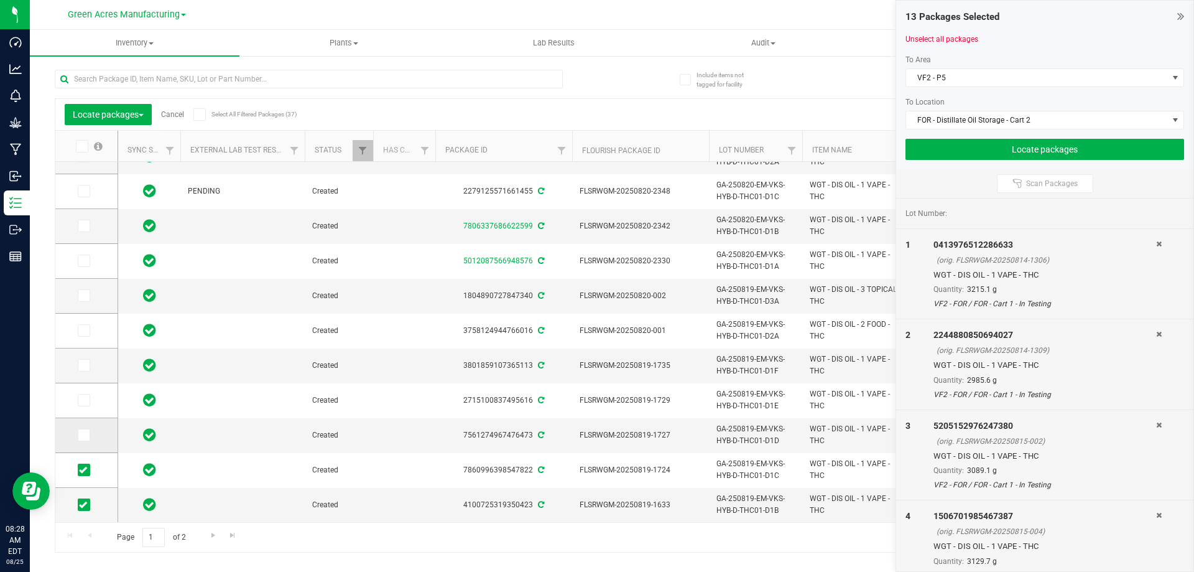
click at [0, 0] on input "checkbox" at bounding box center [0, 0] width 0 height 0
click at [85, 400] on icon at bounding box center [83, 400] width 8 height 0
click at [0, 0] on input "checkbox" at bounding box center [0, 0] width 0 height 0
click at [82, 365] on icon at bounding box center [83, 365] width 8 height 0
click at [0, 0] on input "checkbox" at bounding box center [0, 0] width 0 height 0
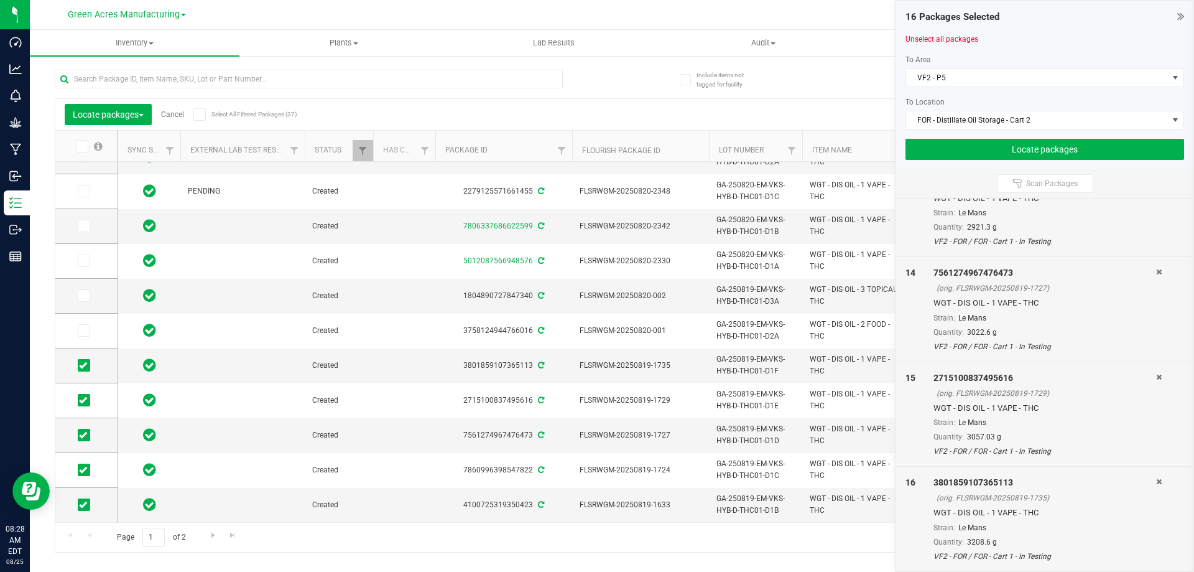
scroll to position [0, 0]
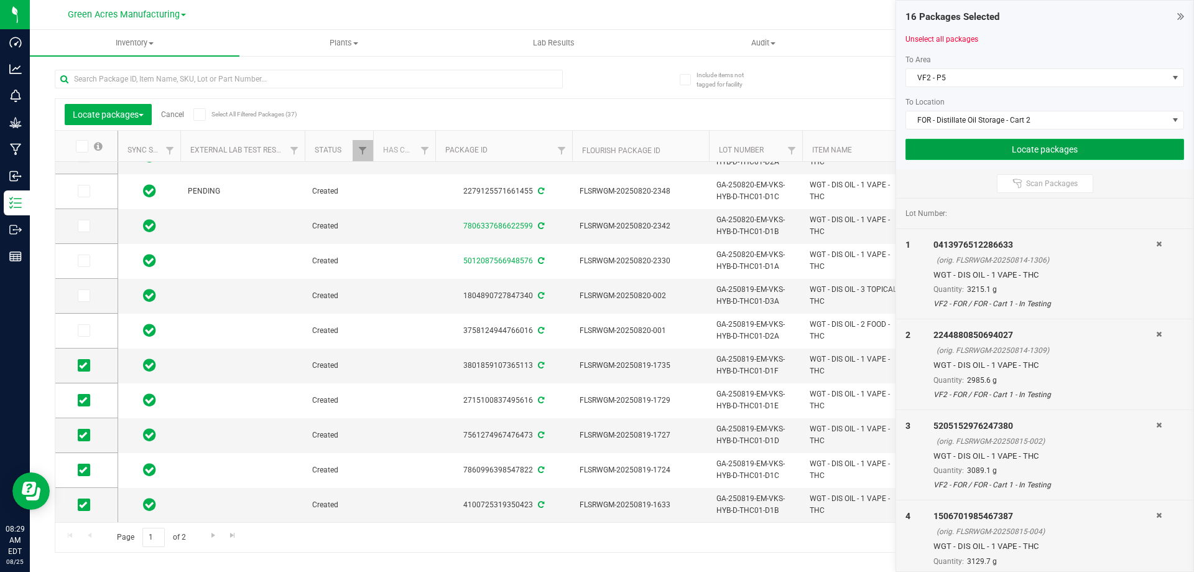
click at [1003, 149] on button "Locate packages" at bounding box center [1044, 149] width 279 height 21
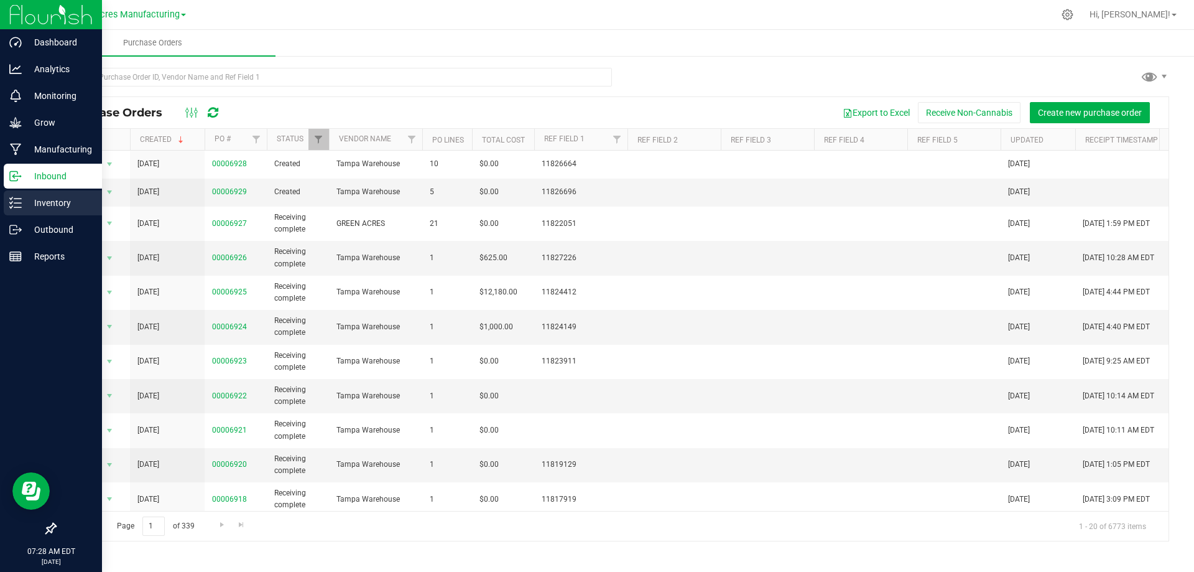
click at [53, 198] on p "Inventory" at bounding box center [59, 202] width 75 height 15
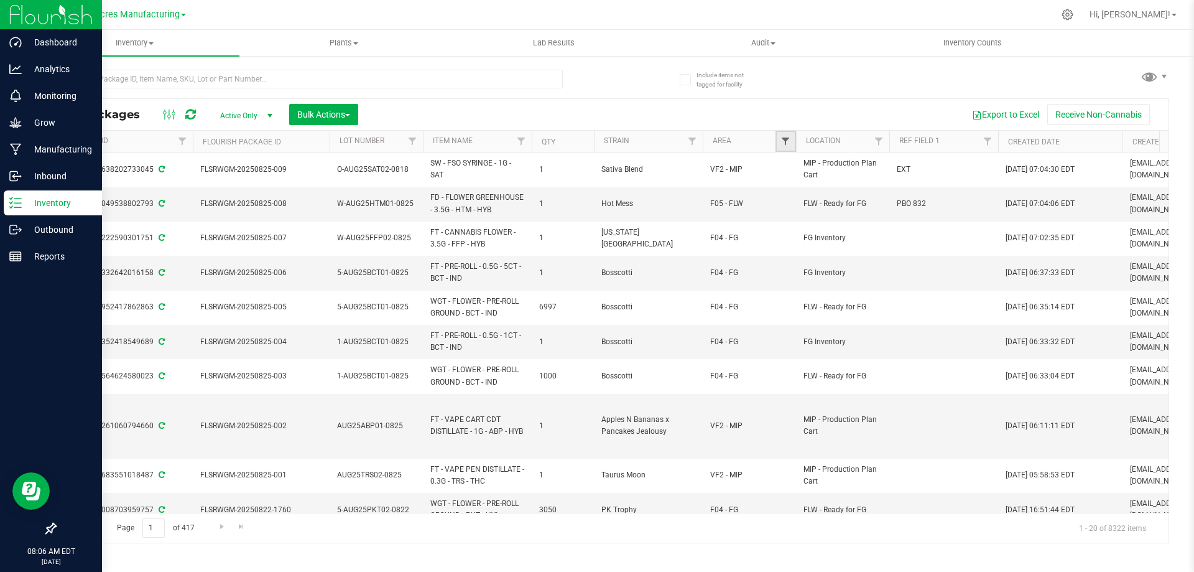
click at [782, 144] on span "Filter" at bounding box center [785, 141] width 10 height 10
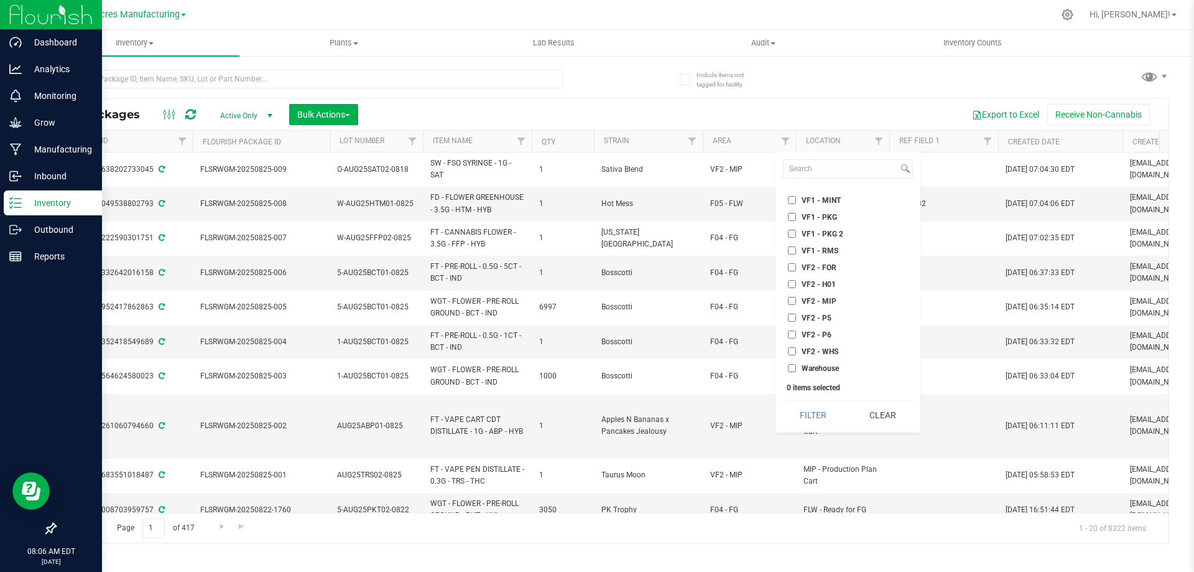
click at [790, 318] on input "VF2 - P5" at bounding box center [792, 317] width 8 height 8
checkbox input "true"
click at [807, 410] on button "Filter" at bounding box center [813, 414] width 60 height 27
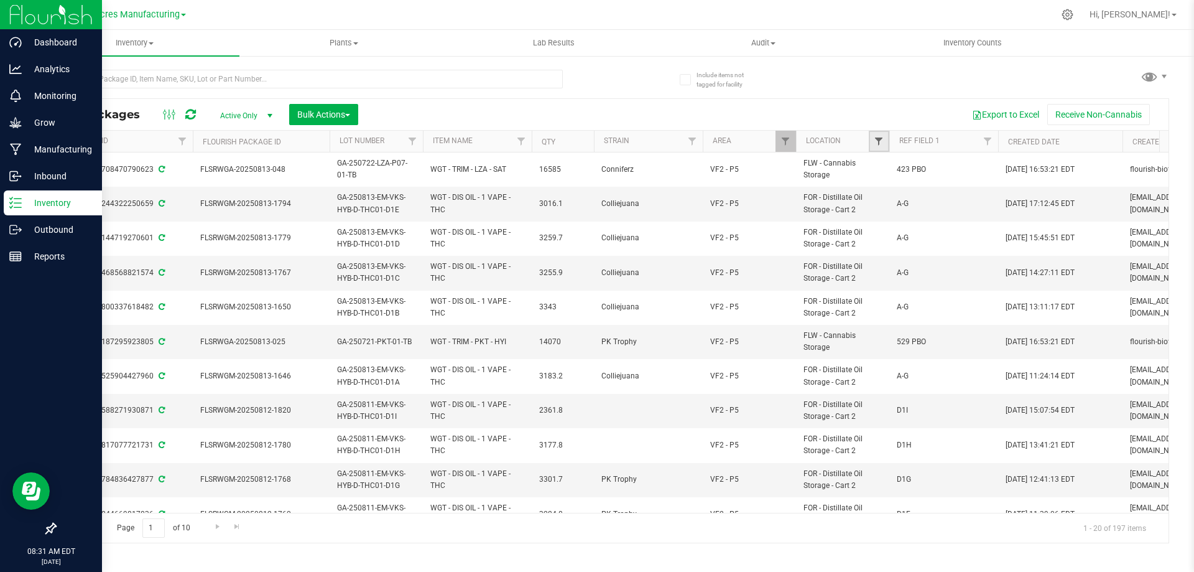
click at [878, 143] on span "Filter" at bounding box center [879, 141] width 10 height 10
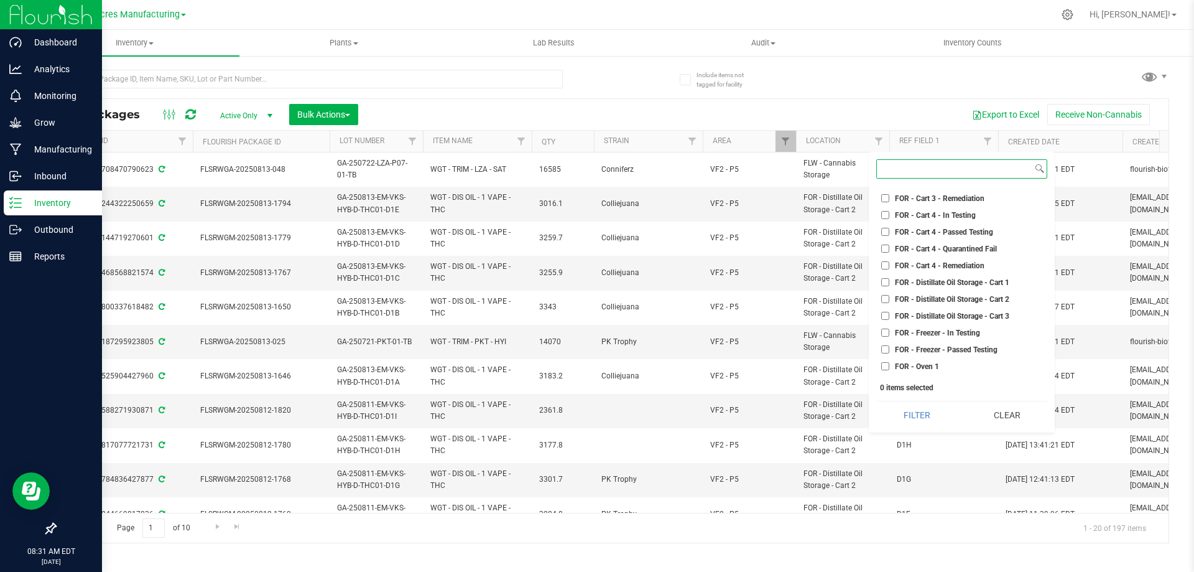
scroll to position [1879, 0]
click at [885, 281] on input "FOR - Distillate Oil Storage - Cart 2" at bounding box center [885, 280] width 8 height 8
checkbox input "true"
click at [931, 409] on button "Filter" at bounding box center [916, 414] width 81 height 27
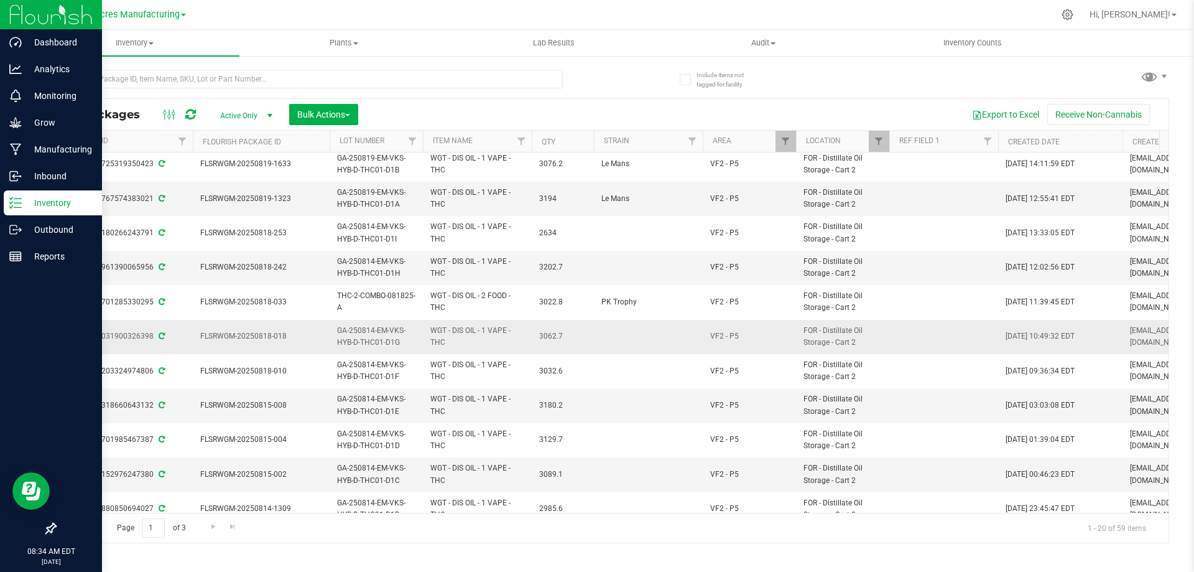
scroll to position [145, 391]
click at [311, 114] on span "Bulk Actions" at bounding box center [323, 114] width 53 height 10
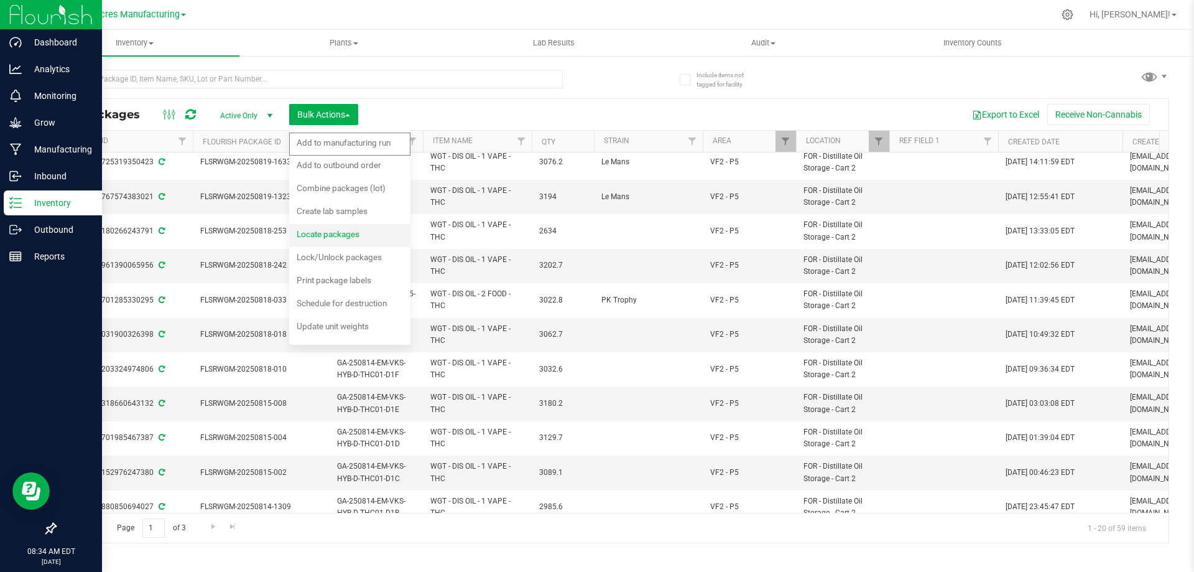
click at [329, 235] on span "Locate packages" at bounding box center [328, 234] width 63 height 10
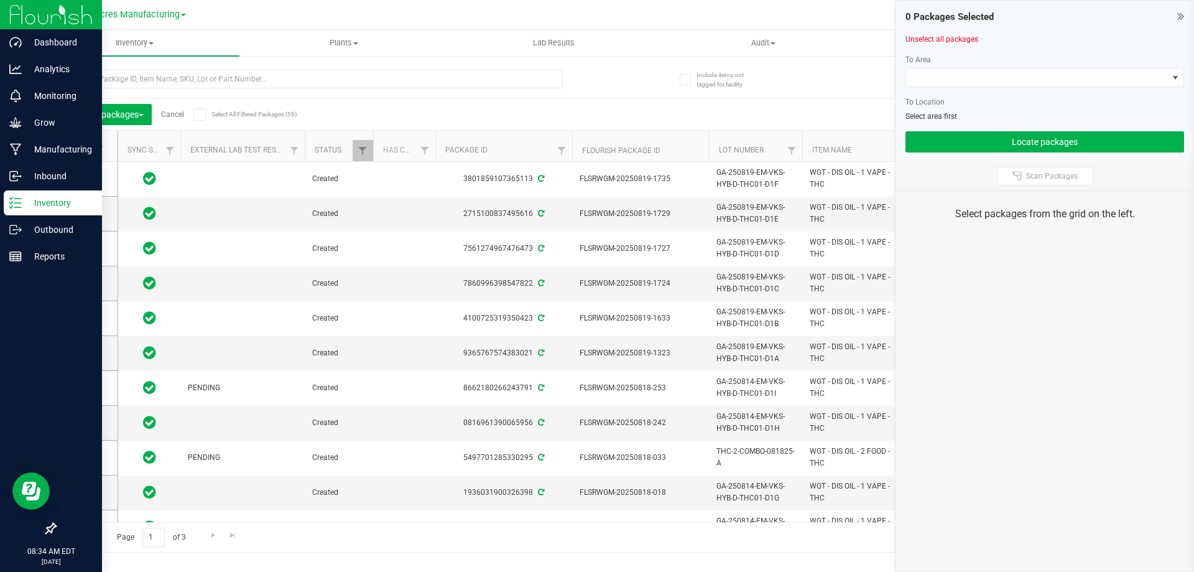
click at [847, 115] on div "Export to Excel Receive Non-Cannabis" at bounding box center [717, 114] width 886 height 21
click at [1180, 16] on icon at bounding box center [1180, 16] width 7 height 12
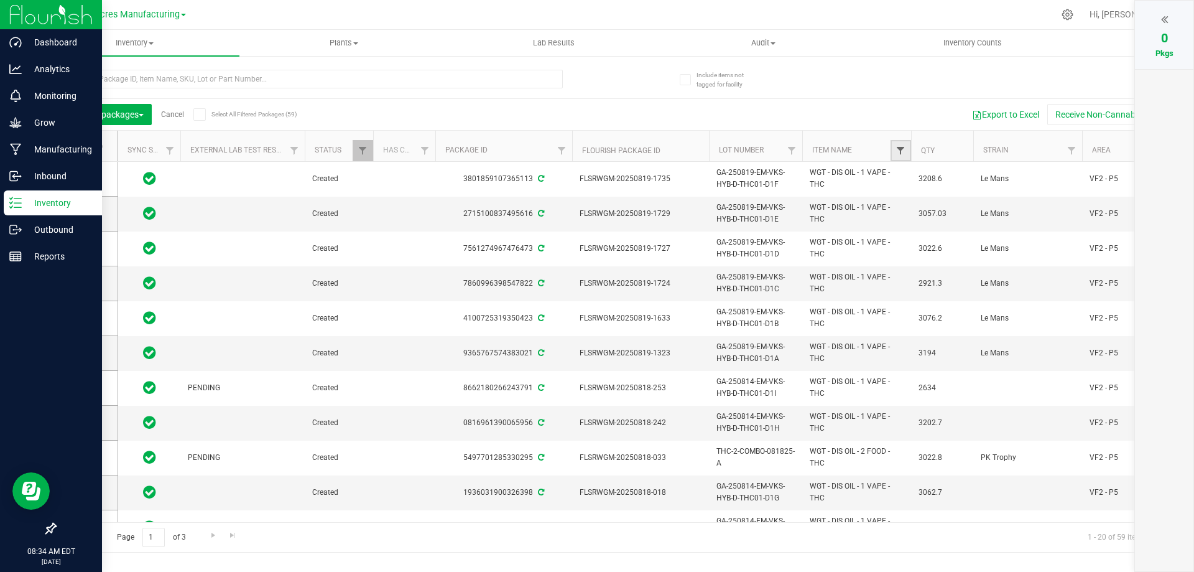
click at [899, 153] on span "Filter" at bounding box center [901, 151] width 10 height 10
type input "wgt - dis oil - 2"
click at [952, 223] on span "WGT - DIS OIL - 2 FOOD - THC" at bounding box center [968, 223] width 102 height 7
click at [911, 223] on input "WGT - DIS OIL - 2 FOOD - THC" at bounding box center [907, 224] width 8 height 8
checkbox input "true"
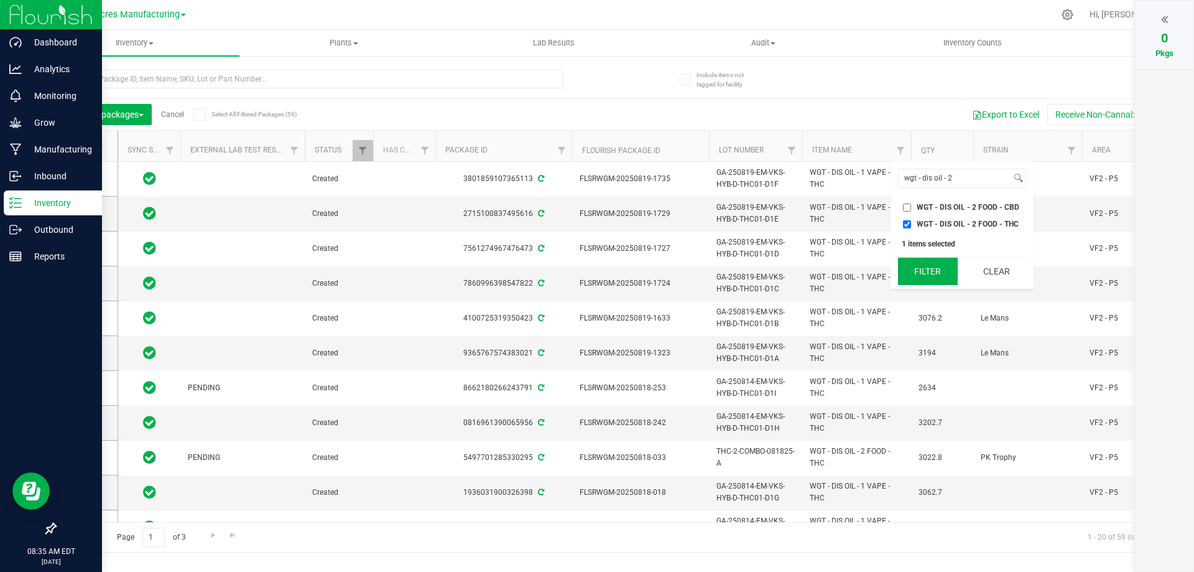
click at [934, 271] on button "Filter" at bounding box center [928, 270] width 60 height 27
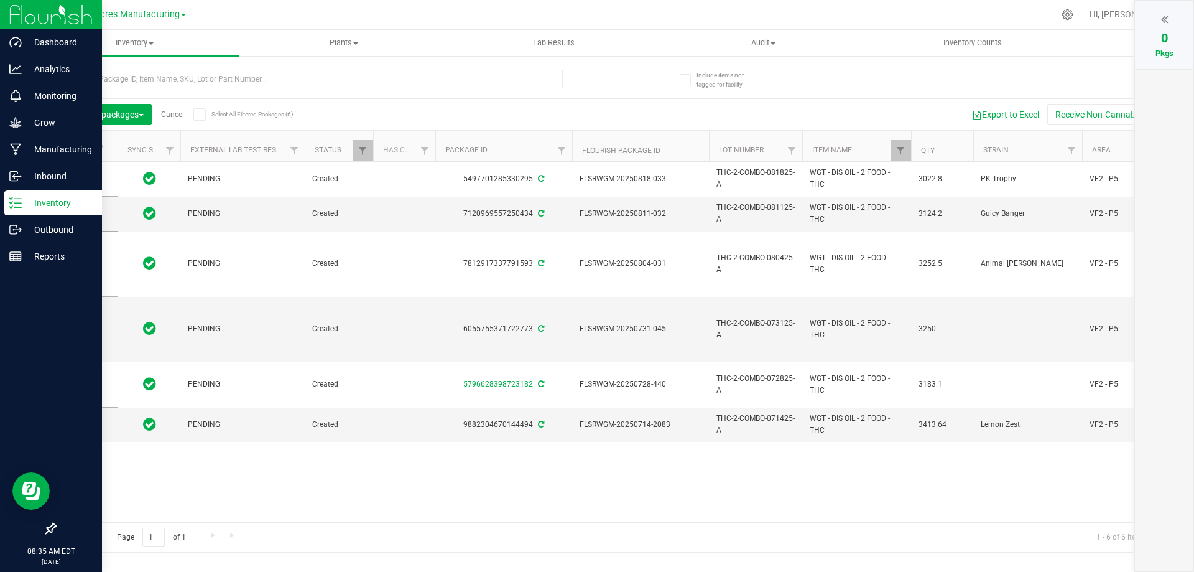
click at [1159, 20] on div at bounding box center [1164, 19] width 34 height 19
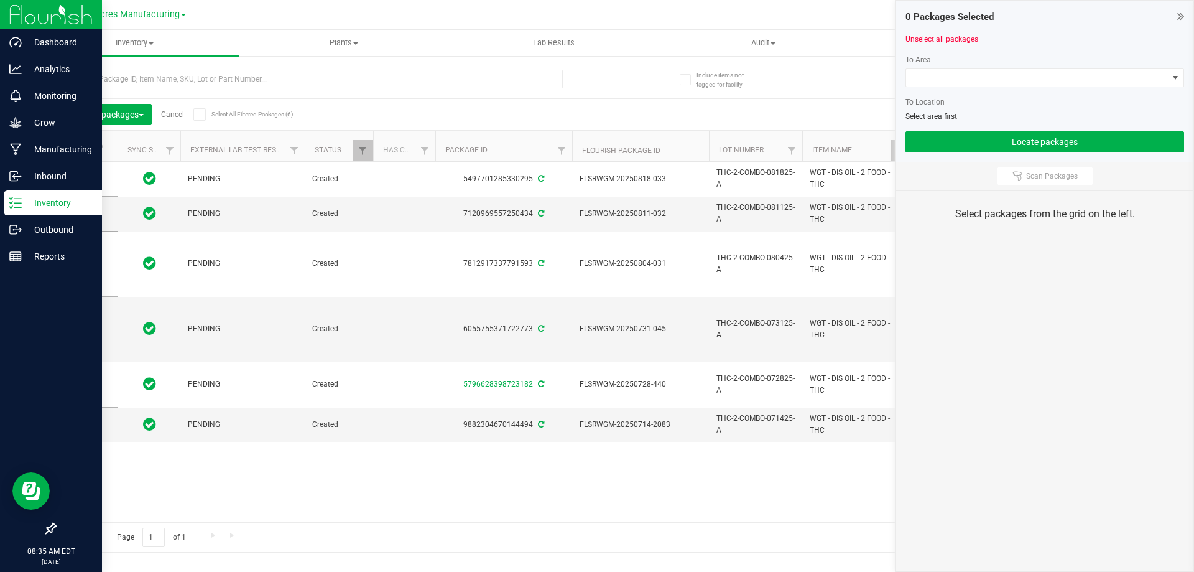
click at [81, 146] on icon at bounding box center [81, 146] width 8 height 0
click at [0, 0] on input "checkbox" at bounding box center [0, 0] width 0 height 0
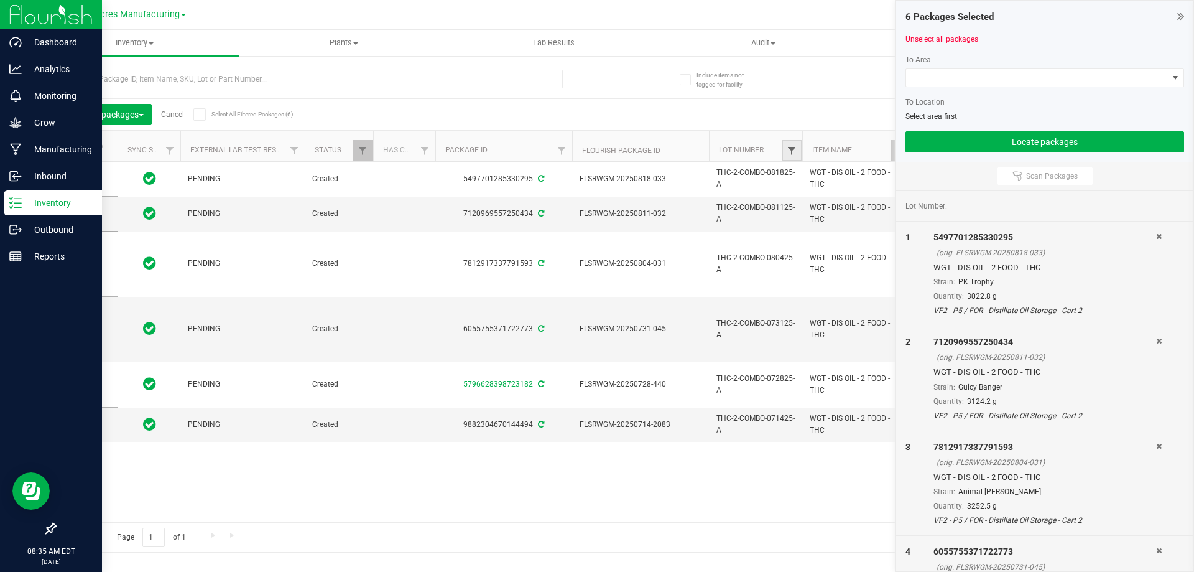
click at [794, 152] on span "Filter" at bounding box center [792, 151] width 10 height 10
type input "wgt - dis oil -"
